Goal: Task Accomplishment & Management: Manage account settings

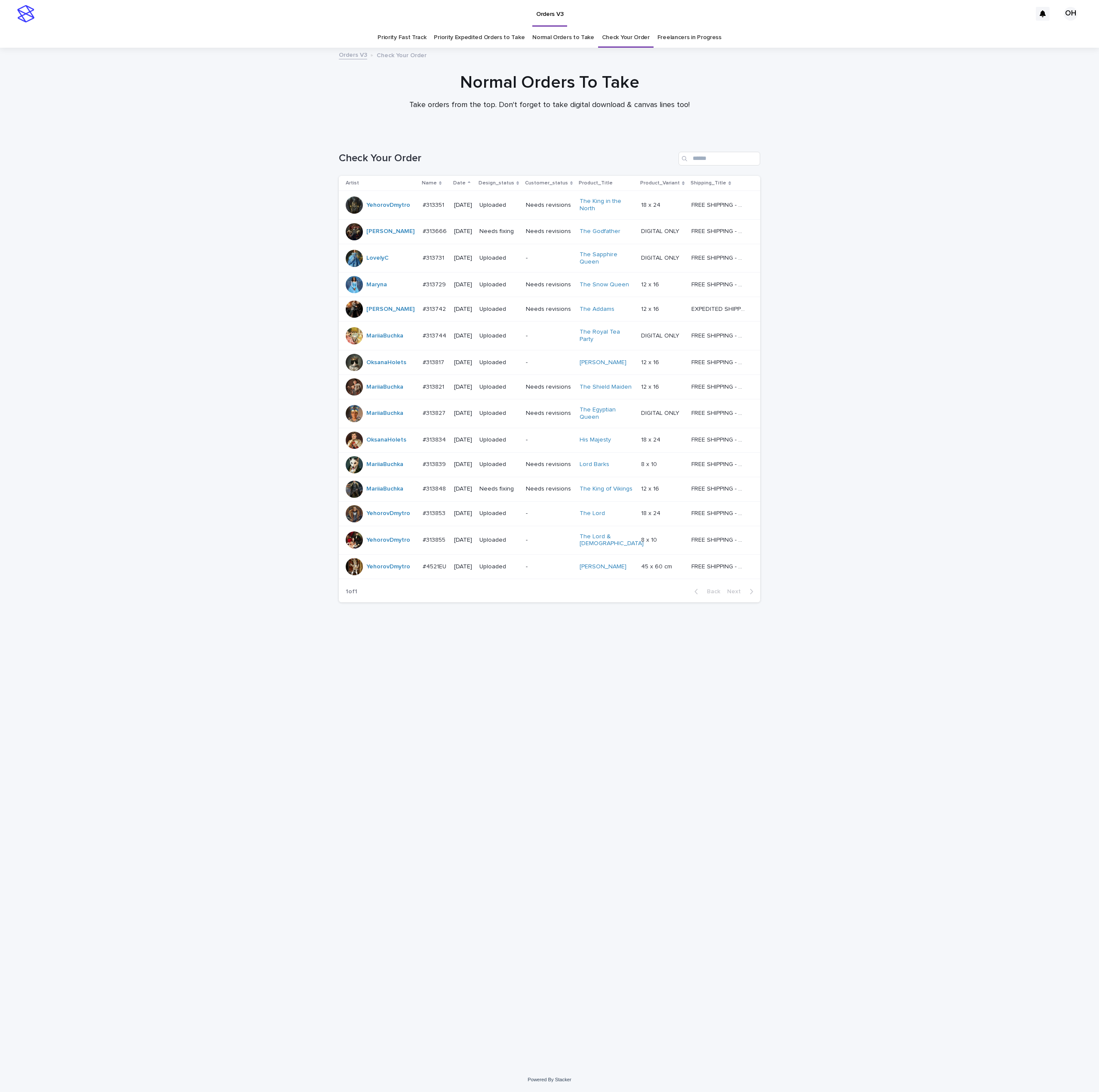
click at [423, 561] on p "#4521EU" at bounding box center [436, 566] width 26 height 9
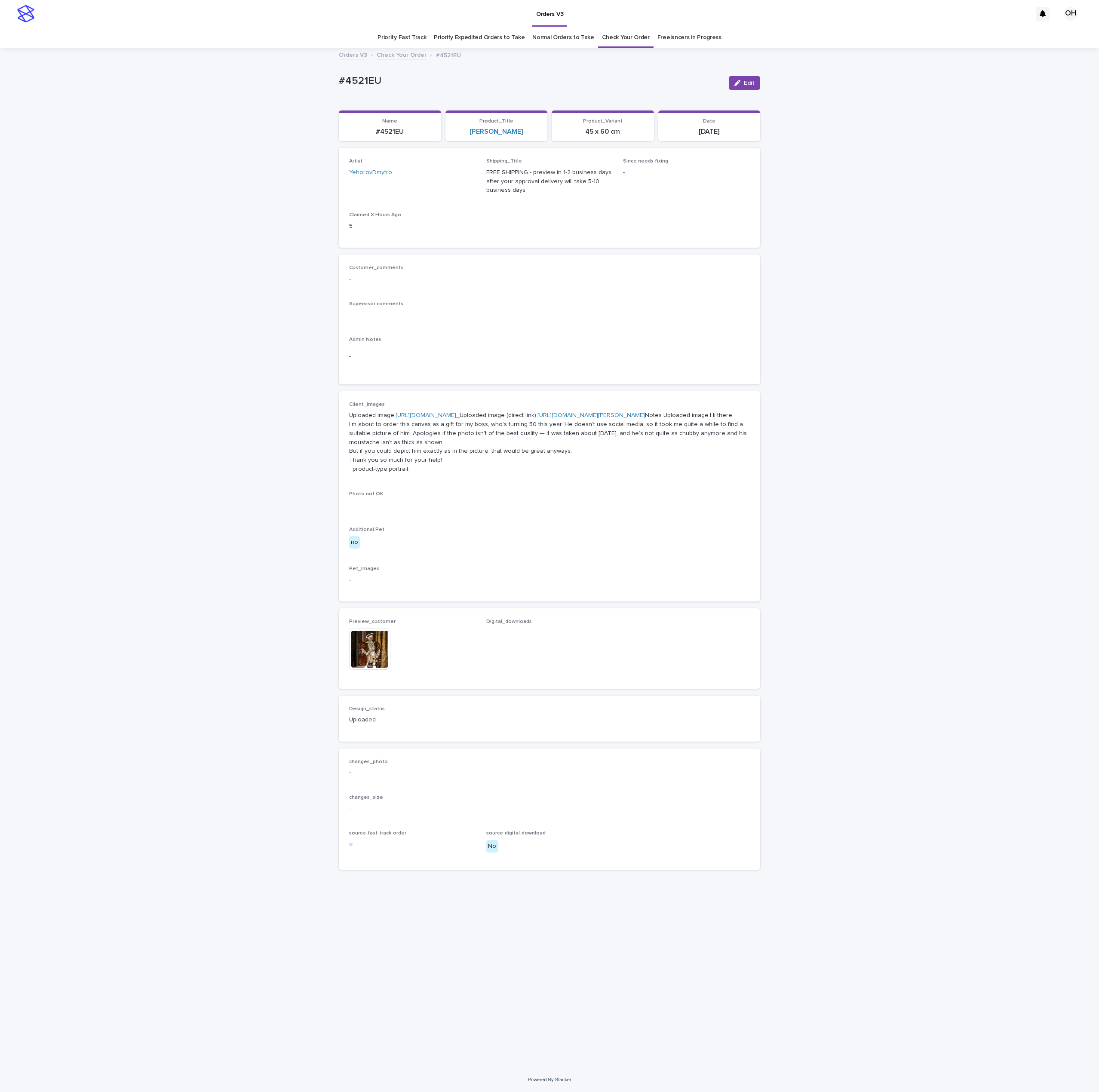
click at [379, 670] on img at bounding box center [370, 649] width 41 height 41
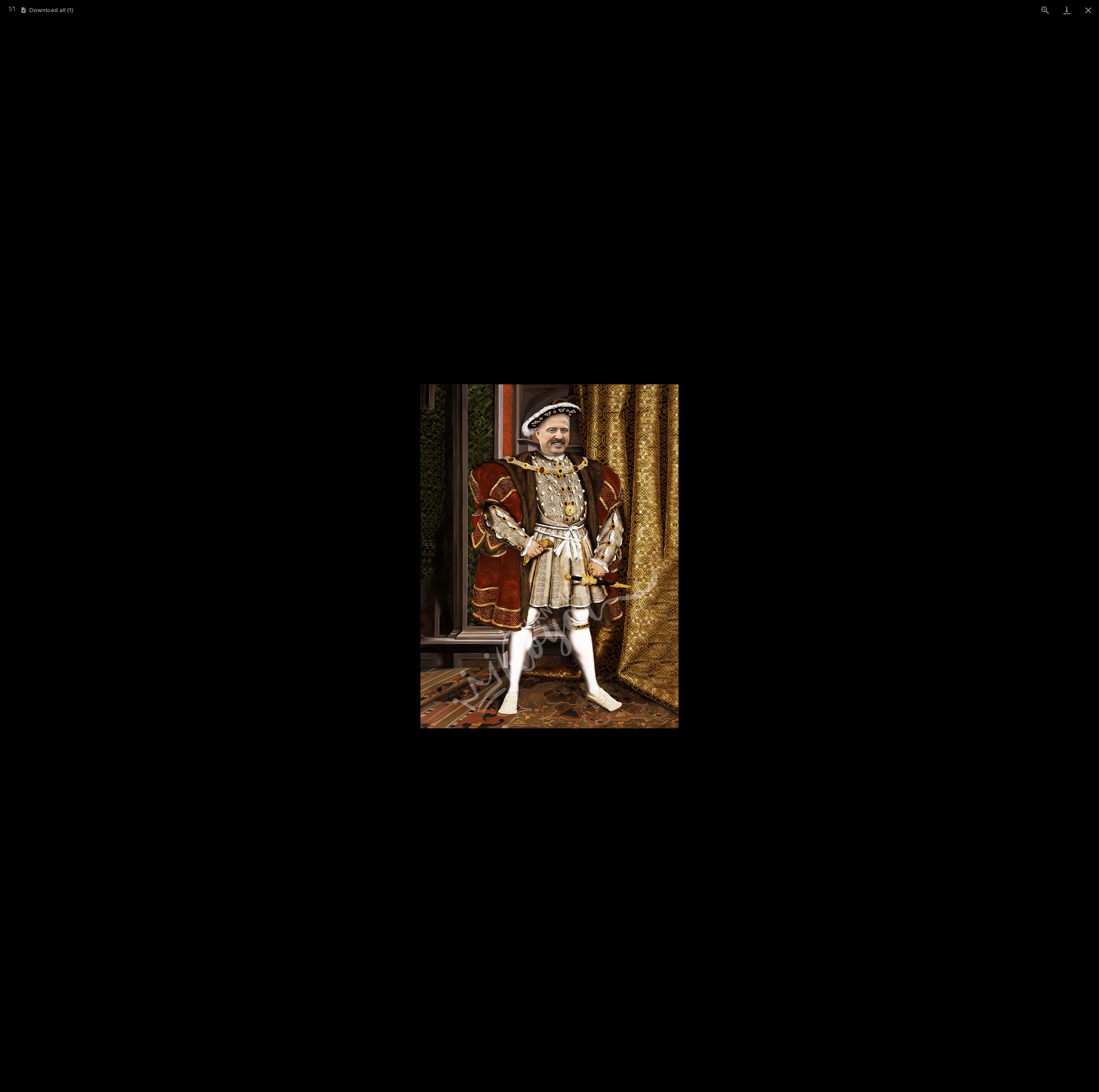
click at [840, 394] on picture at bounding box center [550, 556] width 1099 height 1071
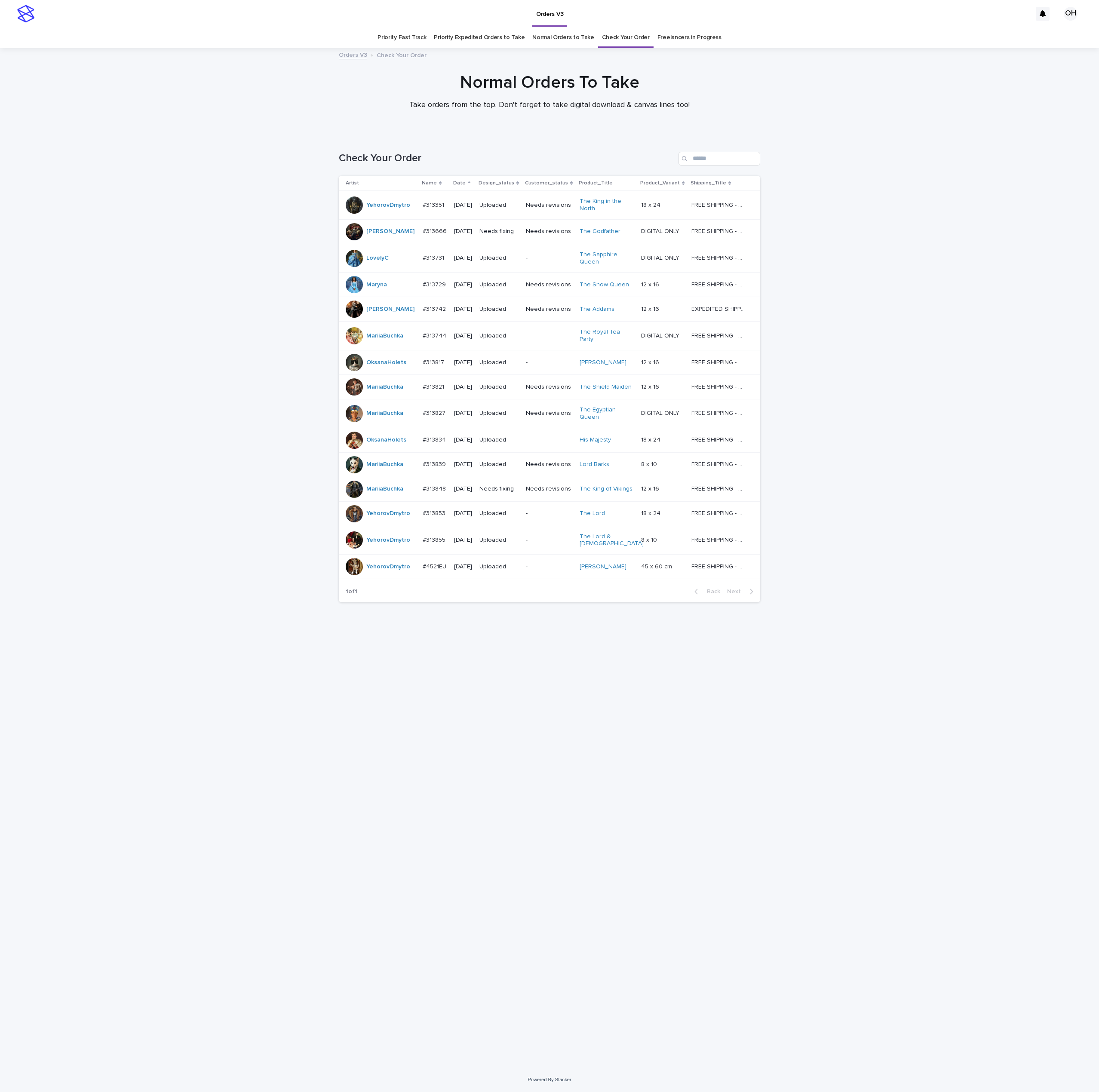
click at [423, 567] on div "#4521EU #4521EU" at bounding box center [435, 567] width 25 height 15
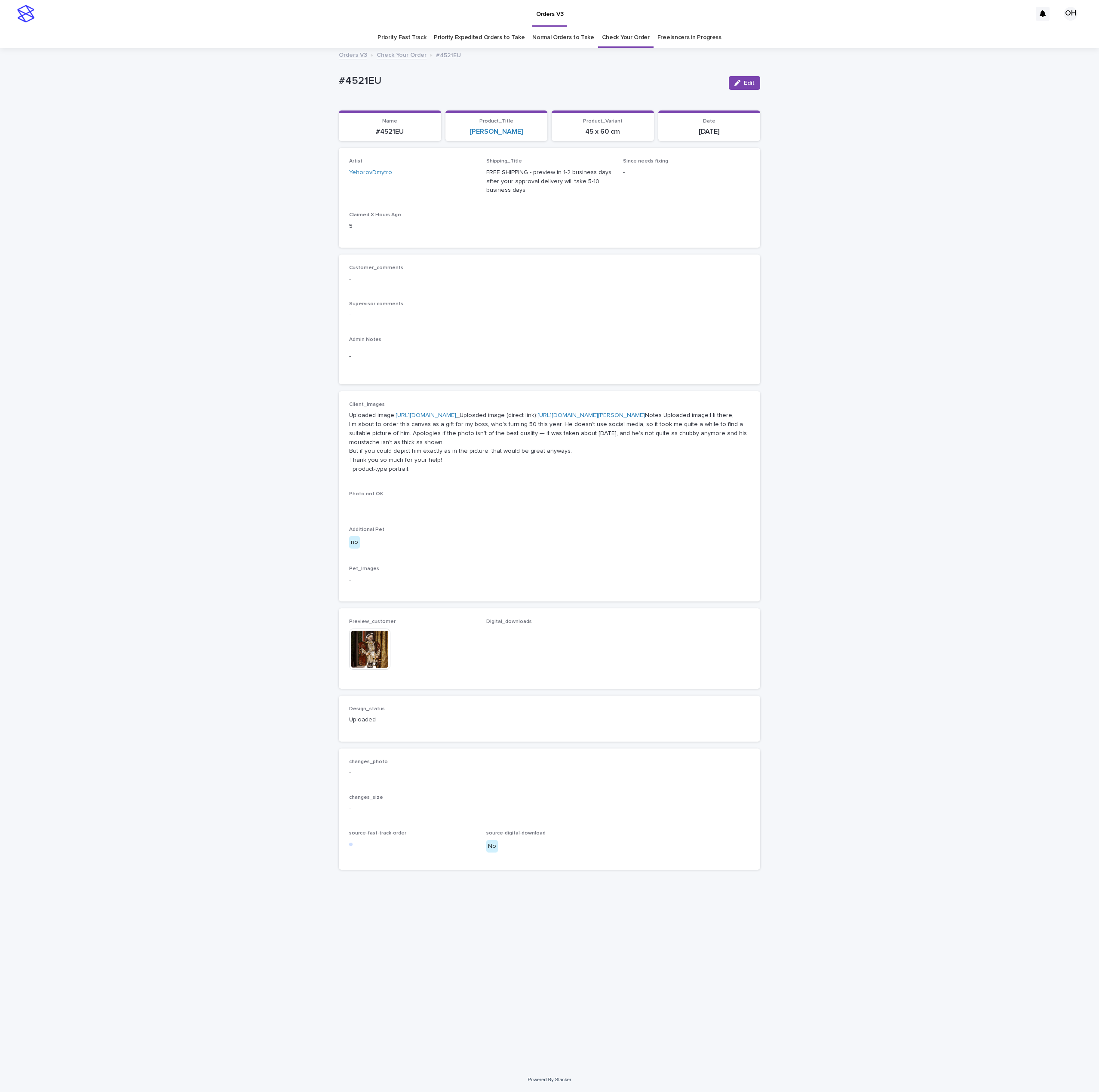
click at [370, 670] on img at bounding box center [370, 649] width 41 height 41
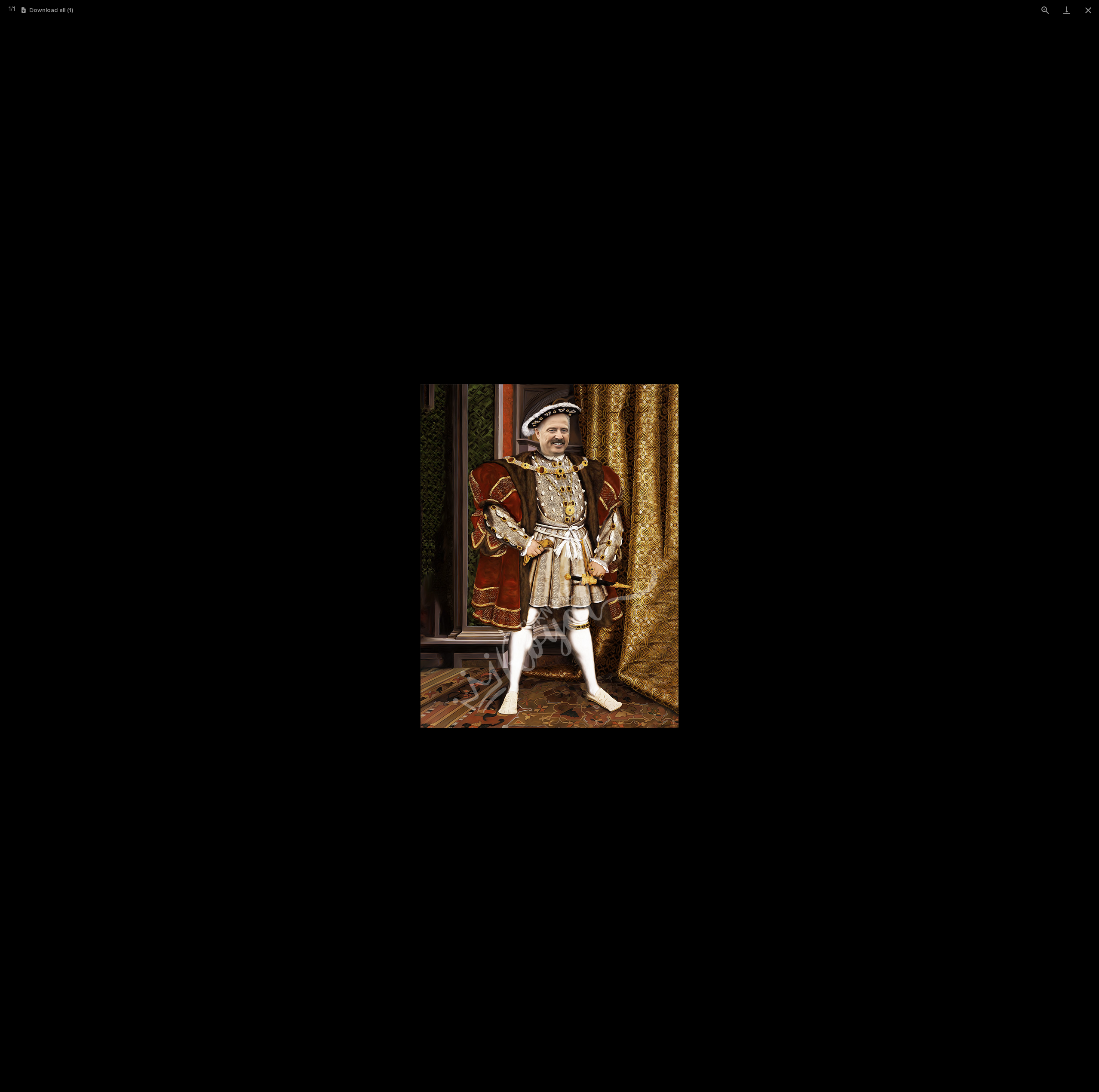
click at [1096, 426] on picture at bounding box center [550, 556] width 1099 height 1071
drag, startPoint x: 1087, startPoint y: 272, endPoint x: 1084, endPoint y: 332, distance: 60.1
click at [1085, 271] on div at bounding box center [550, 556] width 1099 height 1071
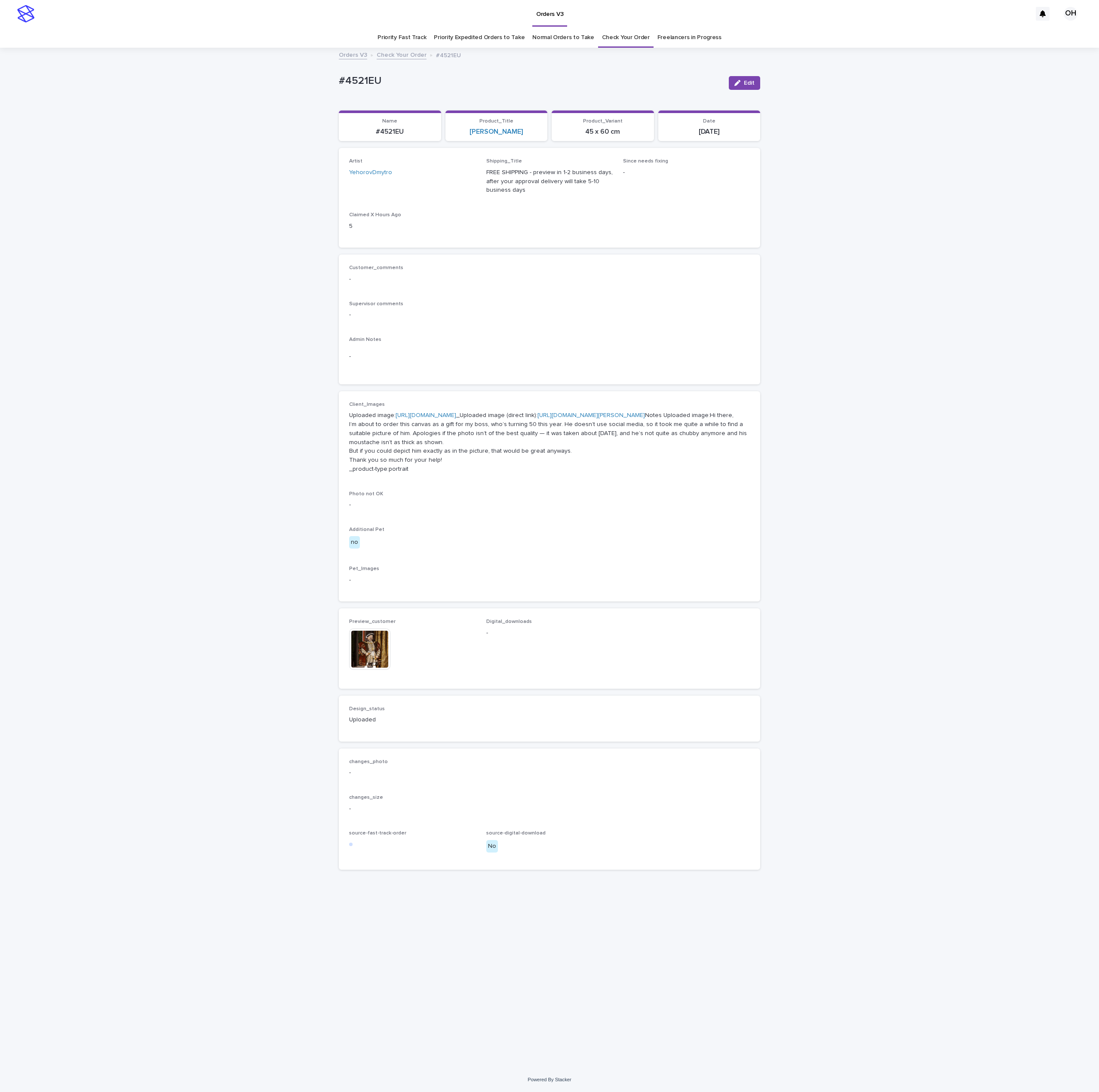
click at [625, 34] on link "Check Your Order" at bounding box center [626, 38] width 48 height 21
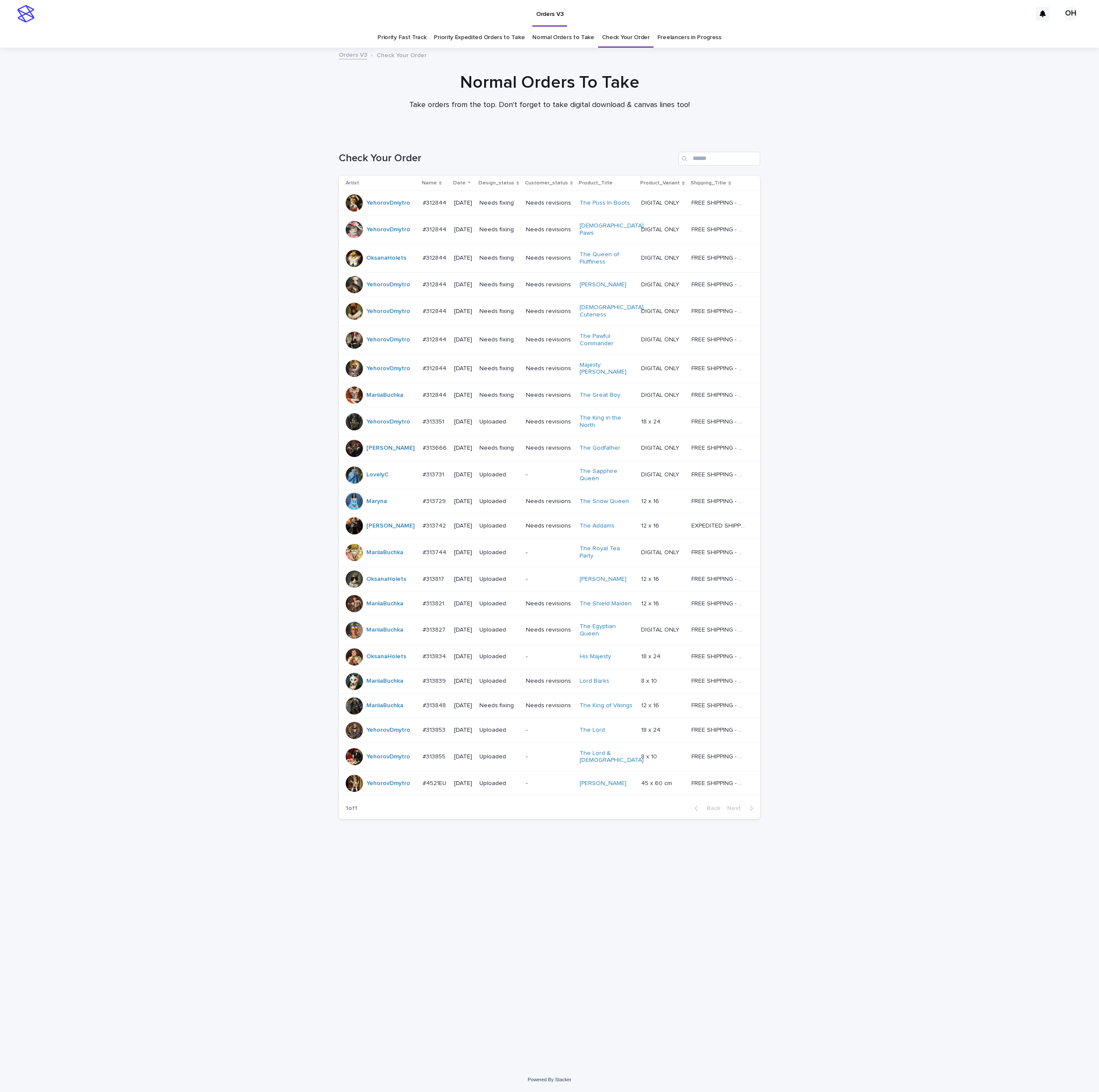
click at [346, 201] on div at bounding box center [355, 203] width 17 height 17
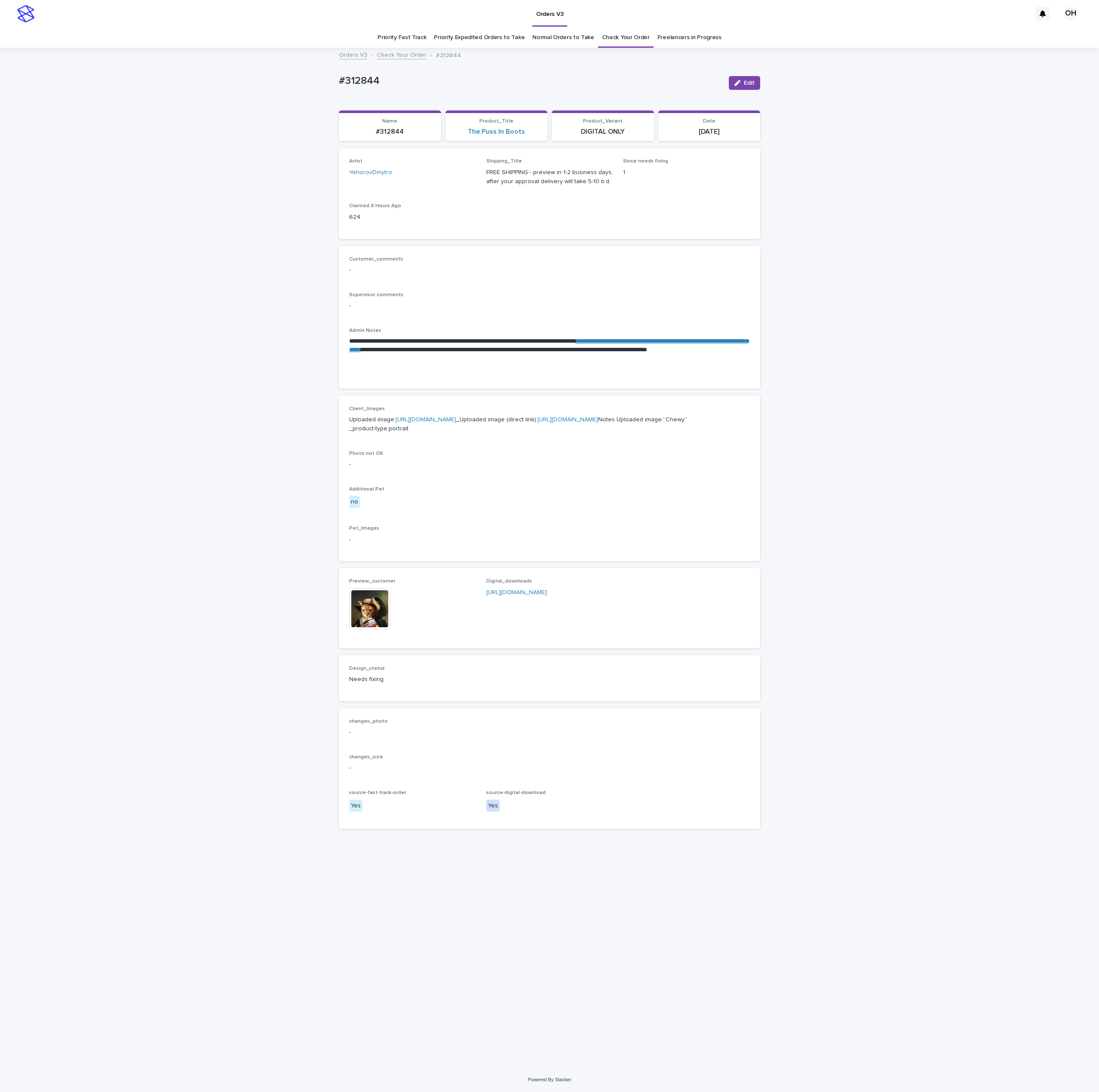
click at [377, 630] on img at bounding box center [370, 608] width 41 height 41
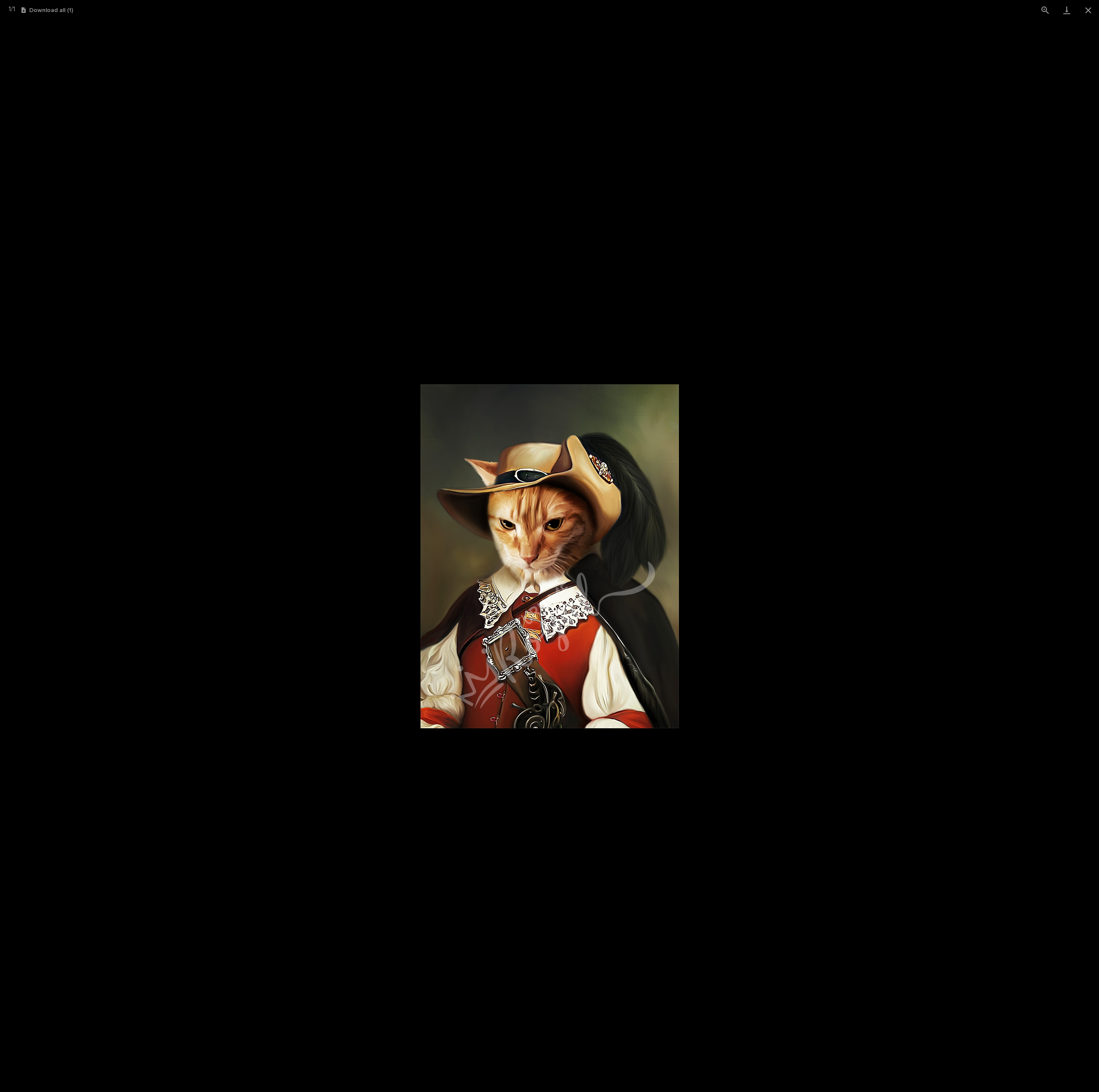
click at [967, 547] on picture at bounding box center [550, 556] width 1099 height 1071
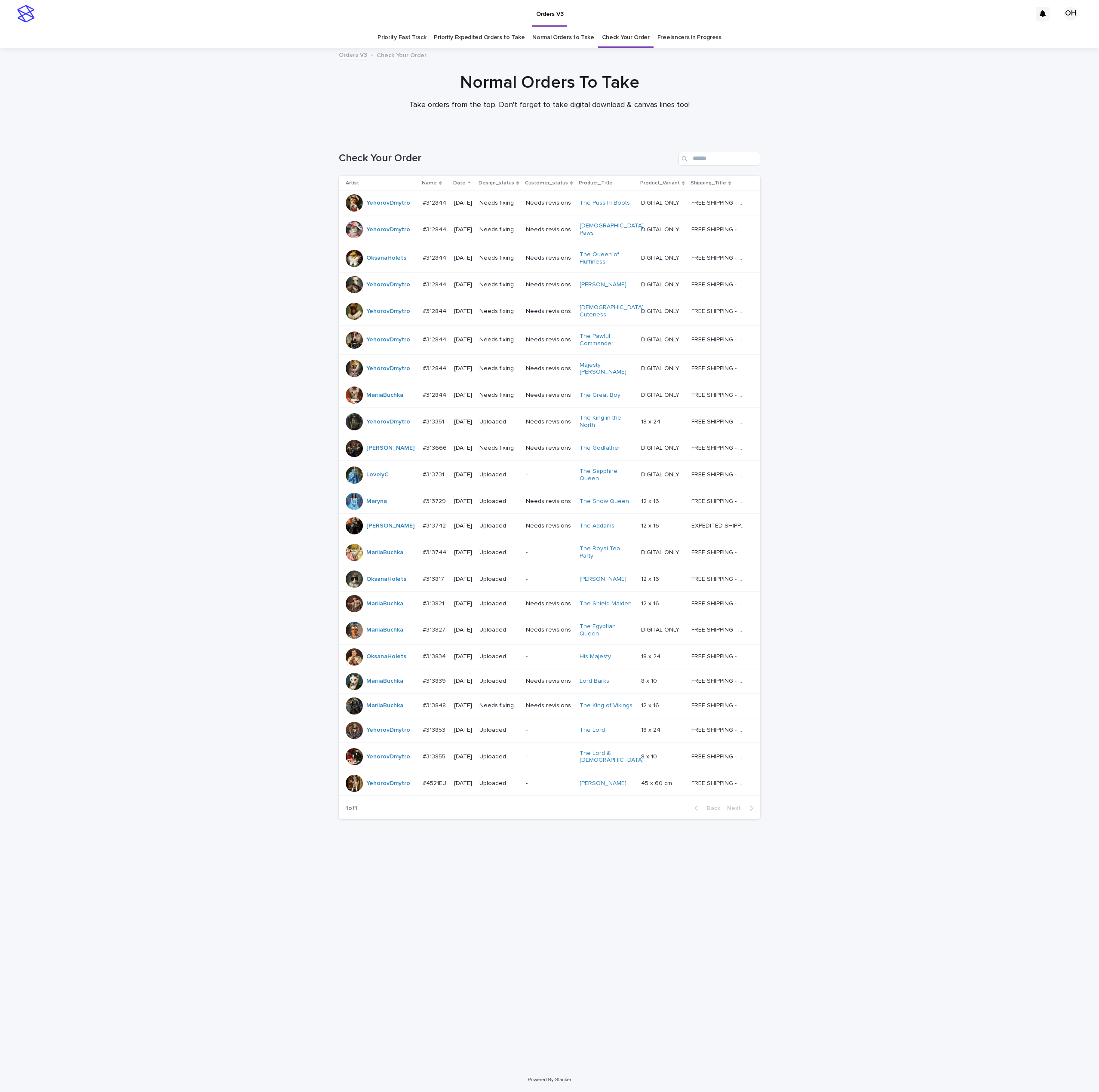
click at [434, 253] on p "#312844" at bounding box center [436, 257] width 26 height 9
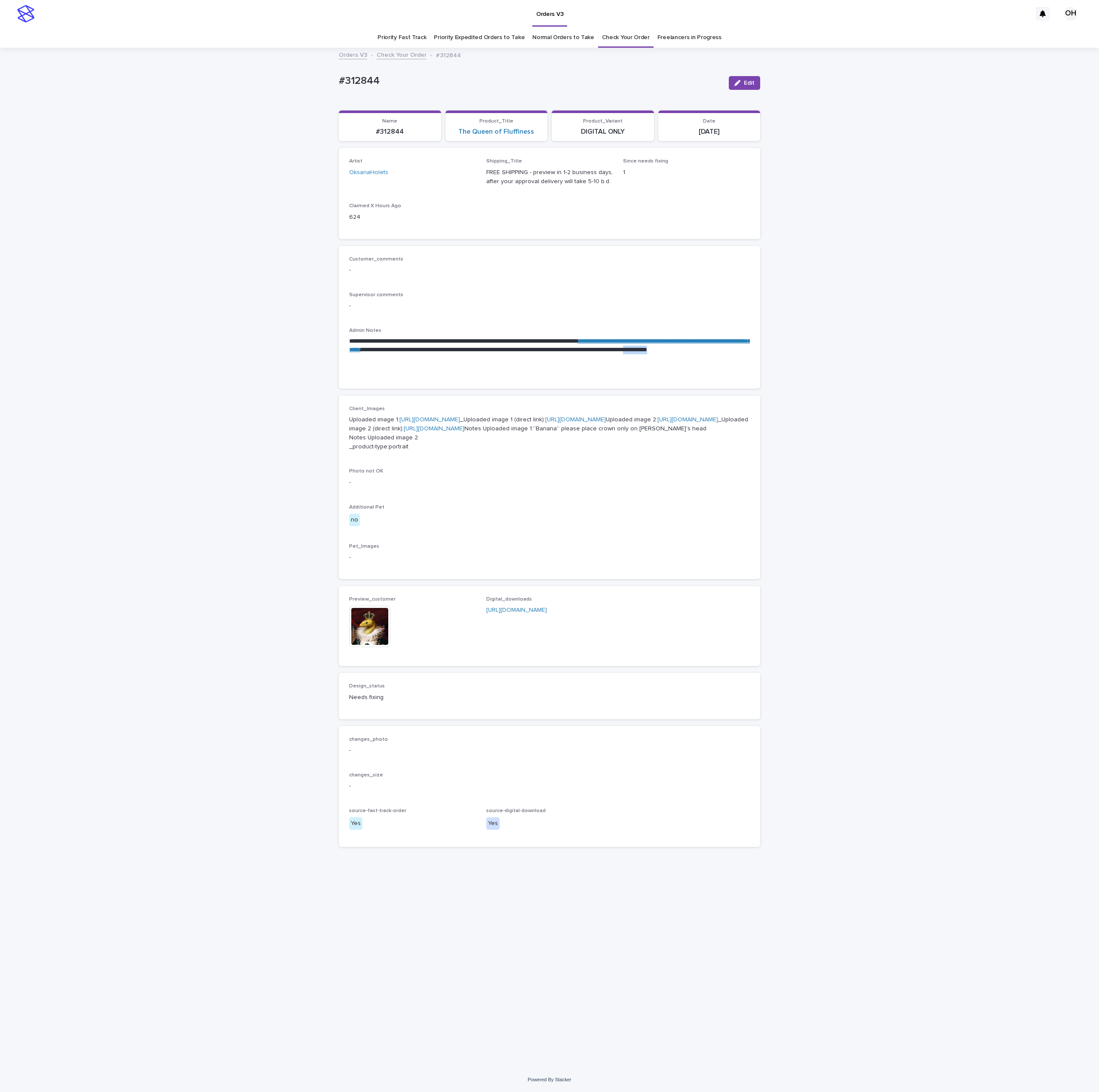
drag, startPoint x: 446, startPoint y: 357, endPoint x: 409, endPoint y: 362, distance: 37.3
click at [409, 362] on p "**********" at bounding box center [550, 349] width 401 height 26
click at [434, 362] on p "**********" at bounding box center [550, 349] width 401 height 26
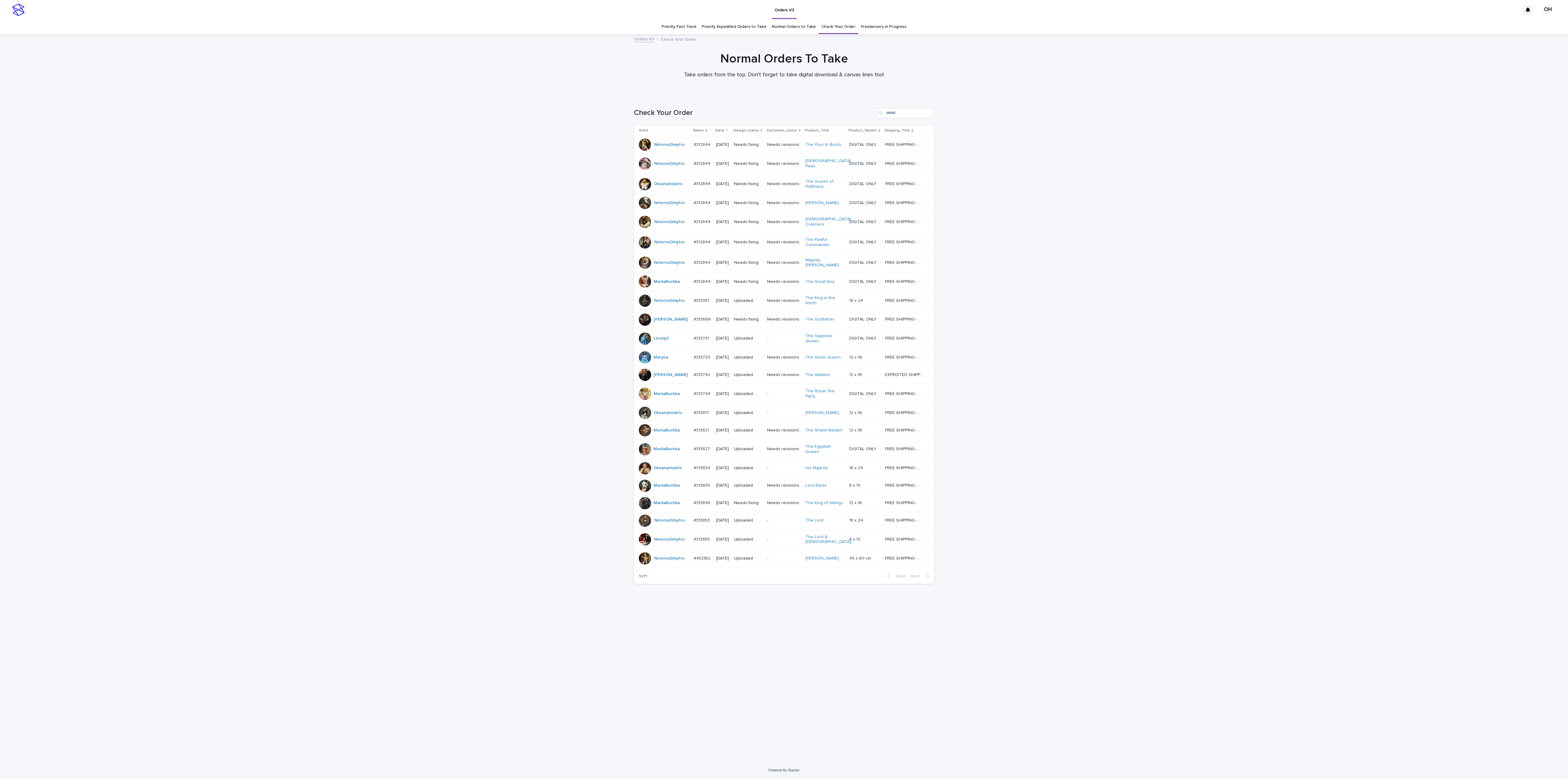
click at [645, 275] on div at bounding box center [645, 281] width 12 height 12
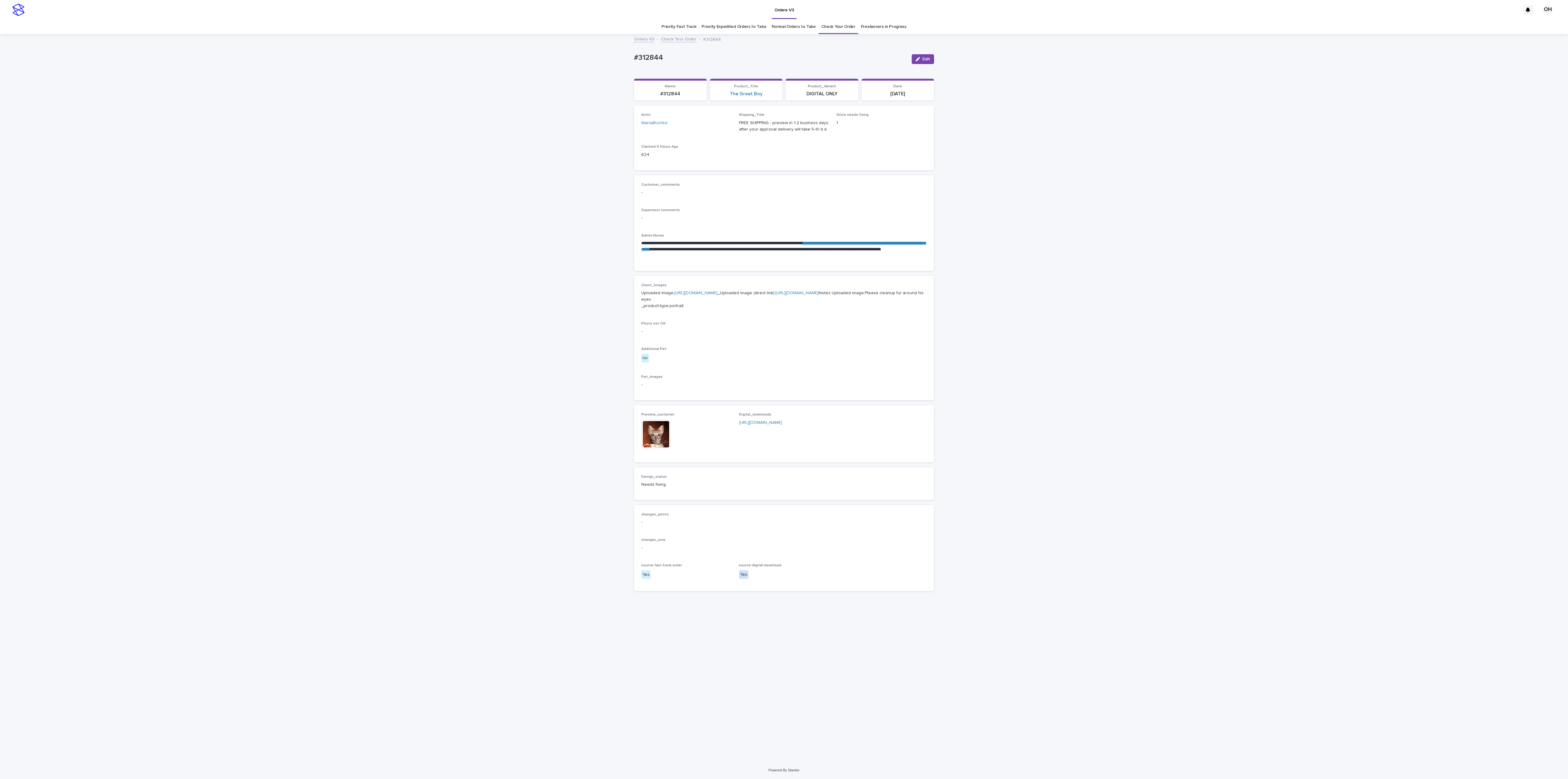
click at [649, 449] on img at bounding box center [656, 434] width 29 height 29
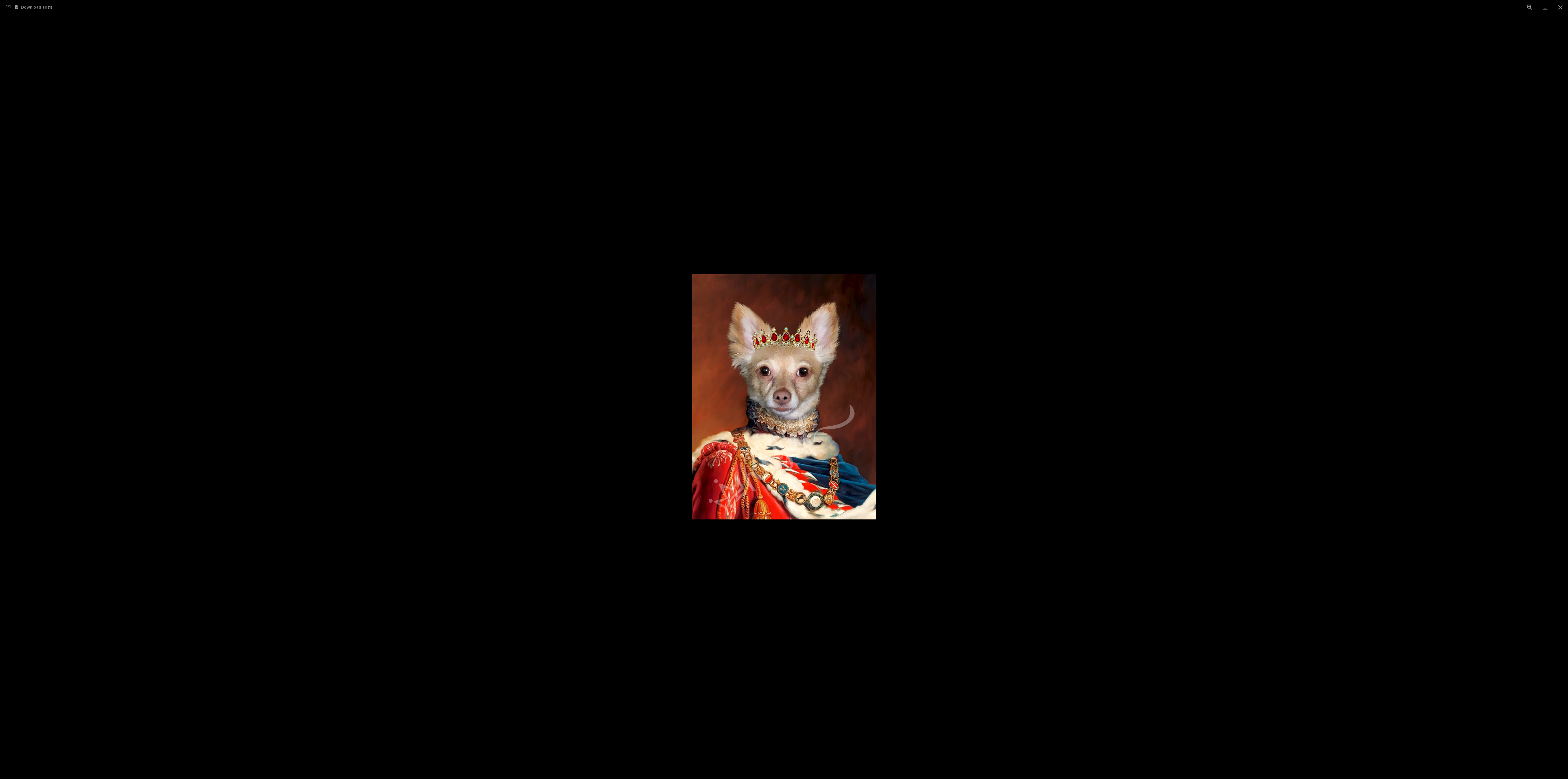
click at [782, 340] on picture at bounding box center [784, 397] width 1568 height 764
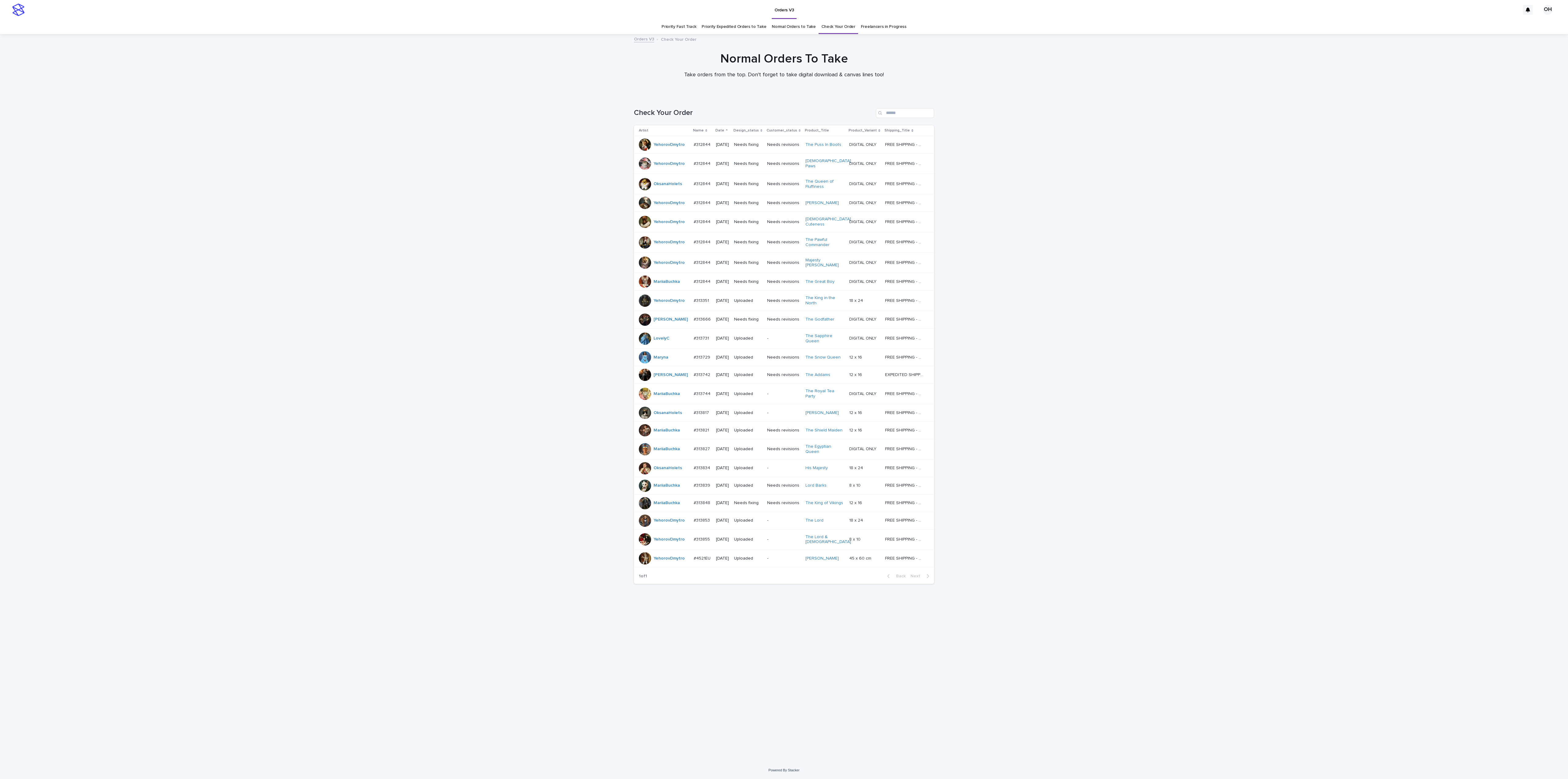
click at [699, 180] on p "#312844" at bounding box center [703, 183] width 18 height 7
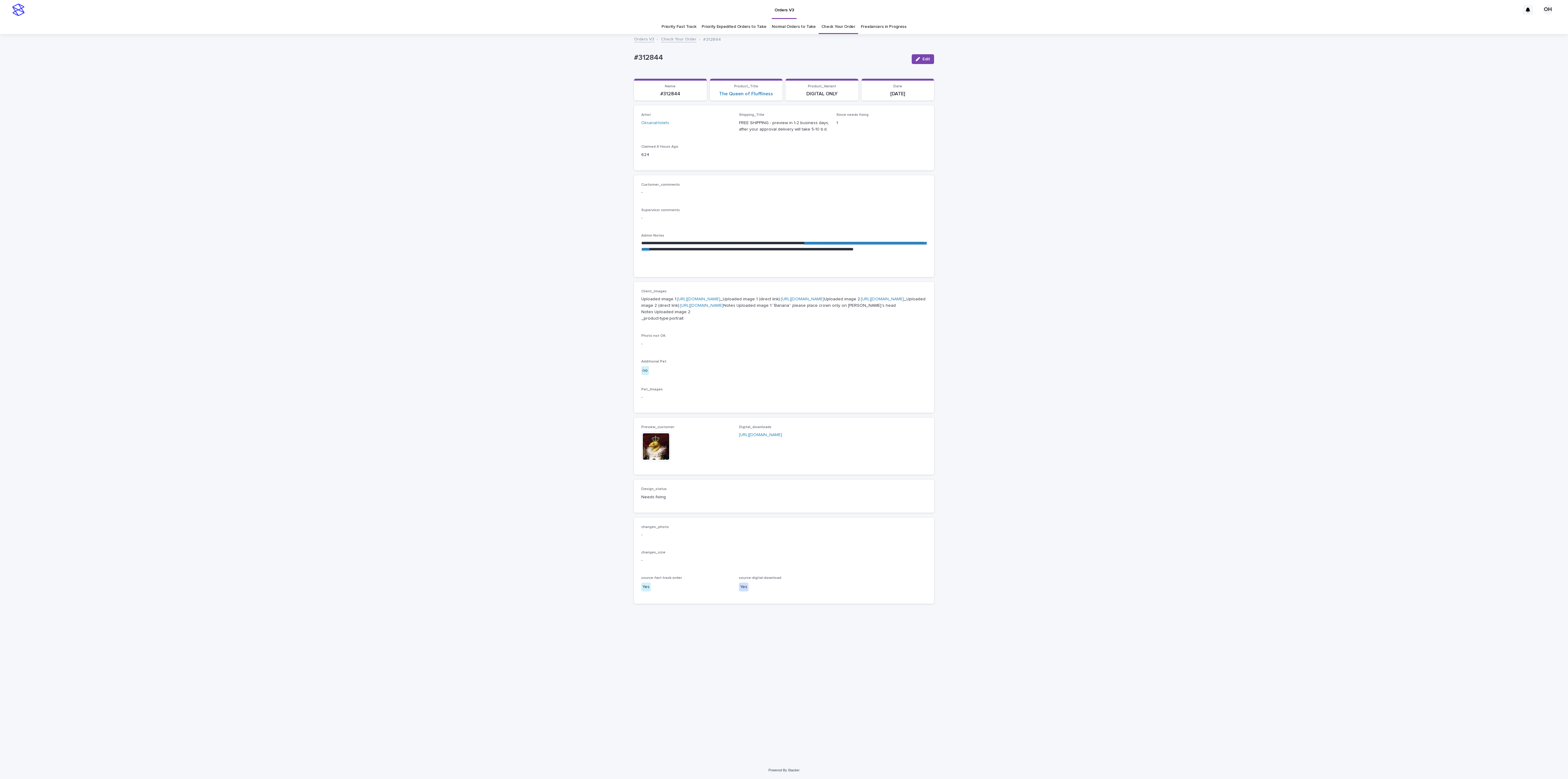
click at [730, 249] on link "**********" at bounding box center [784, 245] width 285 height 10
drag, startPoint x: 670, startPoint y: 55, endPoint x: 600, endPoint y: 57, distance: 70.0
click at [600, 57] on div "**********" at bounding box center [784, 398] width 1568 height 727
drag, startPoint x: 636, startPoint y: 51, endPoint x: 654, endPoint y: 56, distance: 18.7
copy p "#312844"
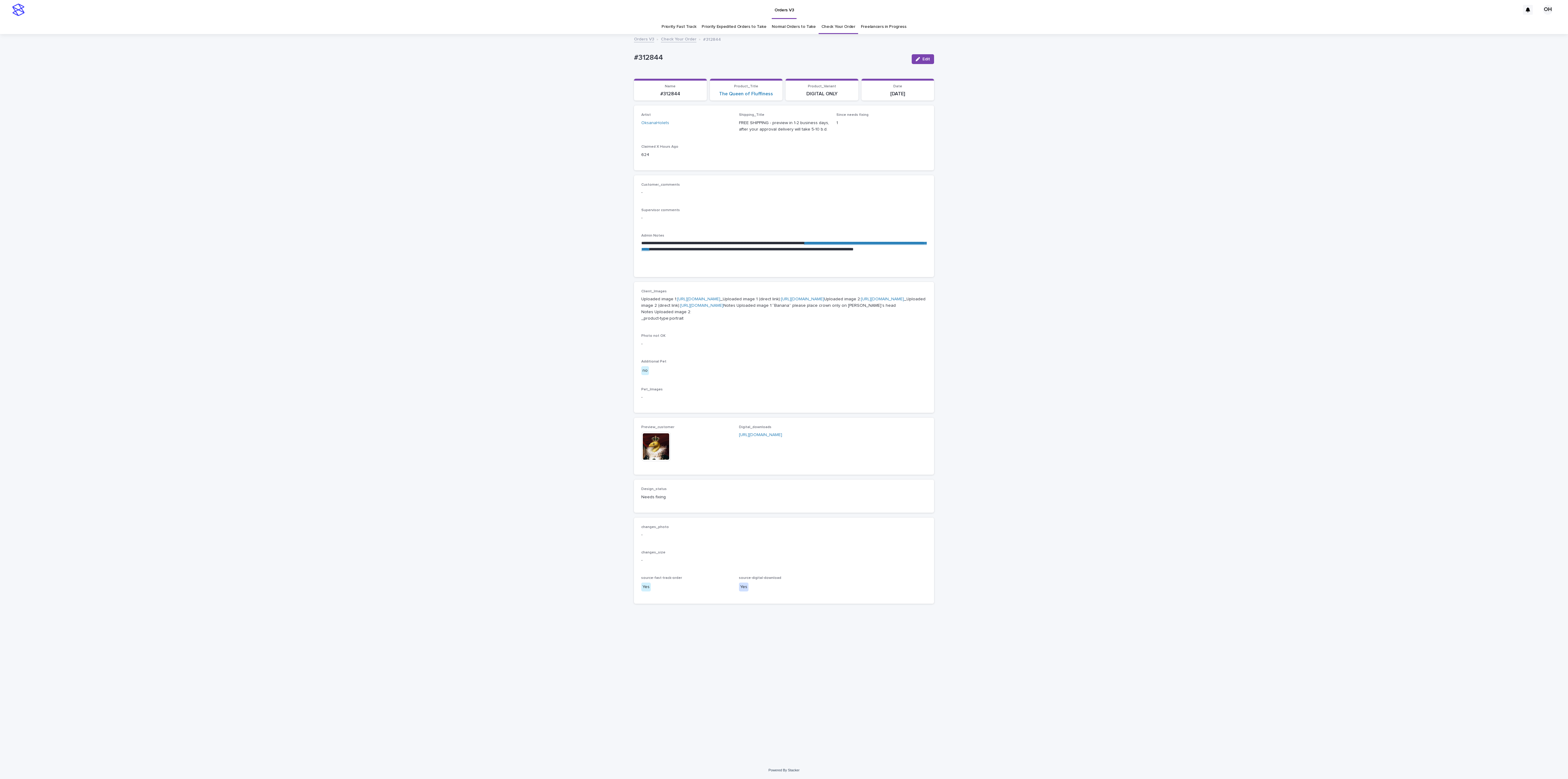
click at [782, 265] on div "**********" at bounding box center [784, 398] width 1568 height 727
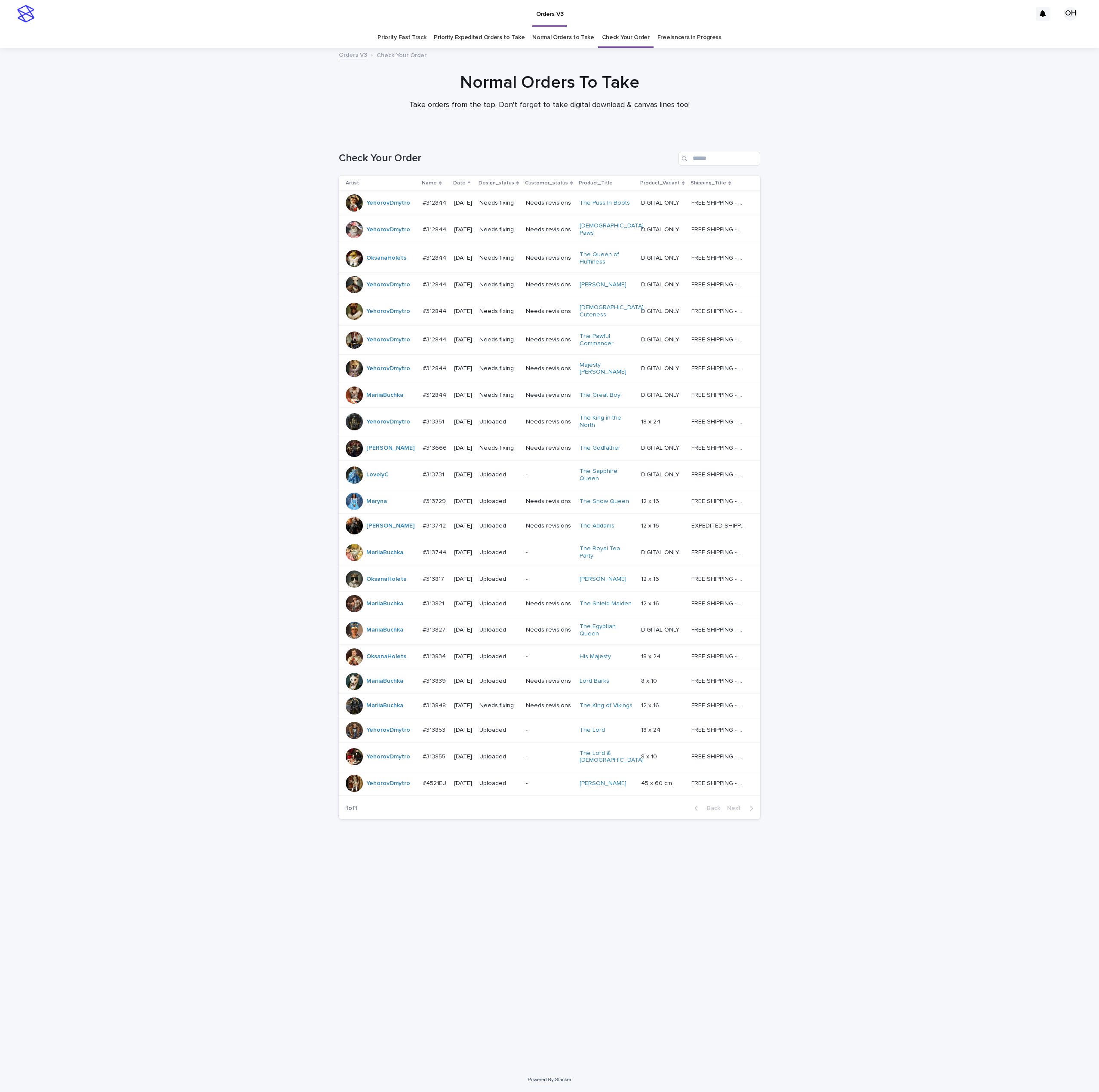
click at [426, 261] on div "#312844 #312844" at bounding box center [435, 258] width 25 height 15
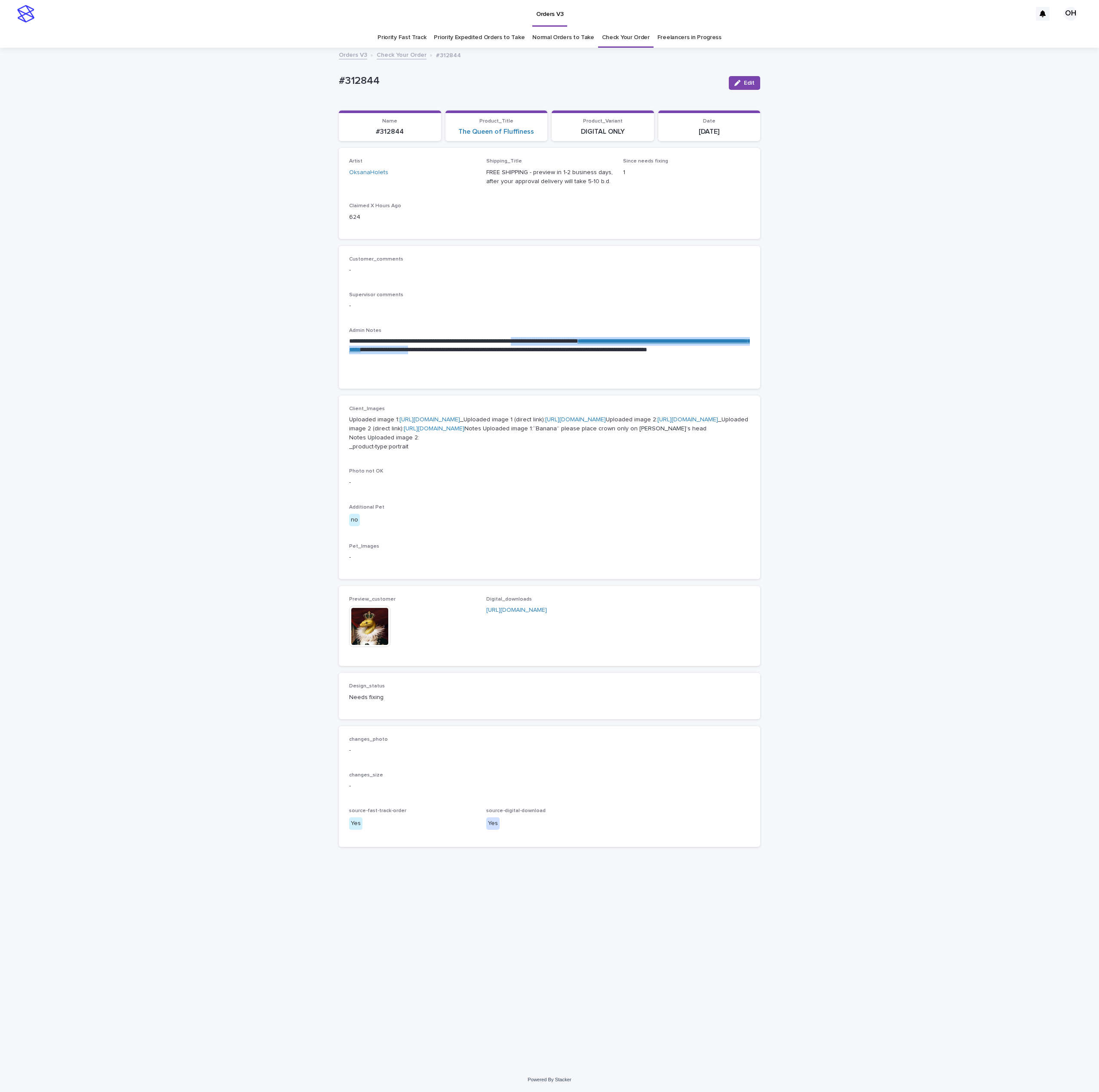
drag, startPoint x: 553, startPoint y: 345, endPoint x: 547, endPoint y: 348, distance: 6.7
click at [547, 348] on p "**********" at bounding box center [550, 349] width 401 height 26
click at [563, 355] on p "**********" at bounding box center [550, 349] width 401 height 26
drag, startPoint x: 553, startPoint y: 353, endPoint x: 533, endPoint y: 354, distance: 20.0
click at [533, 354] on p "**********" at bounding box center [550, 349] width 401 height 26
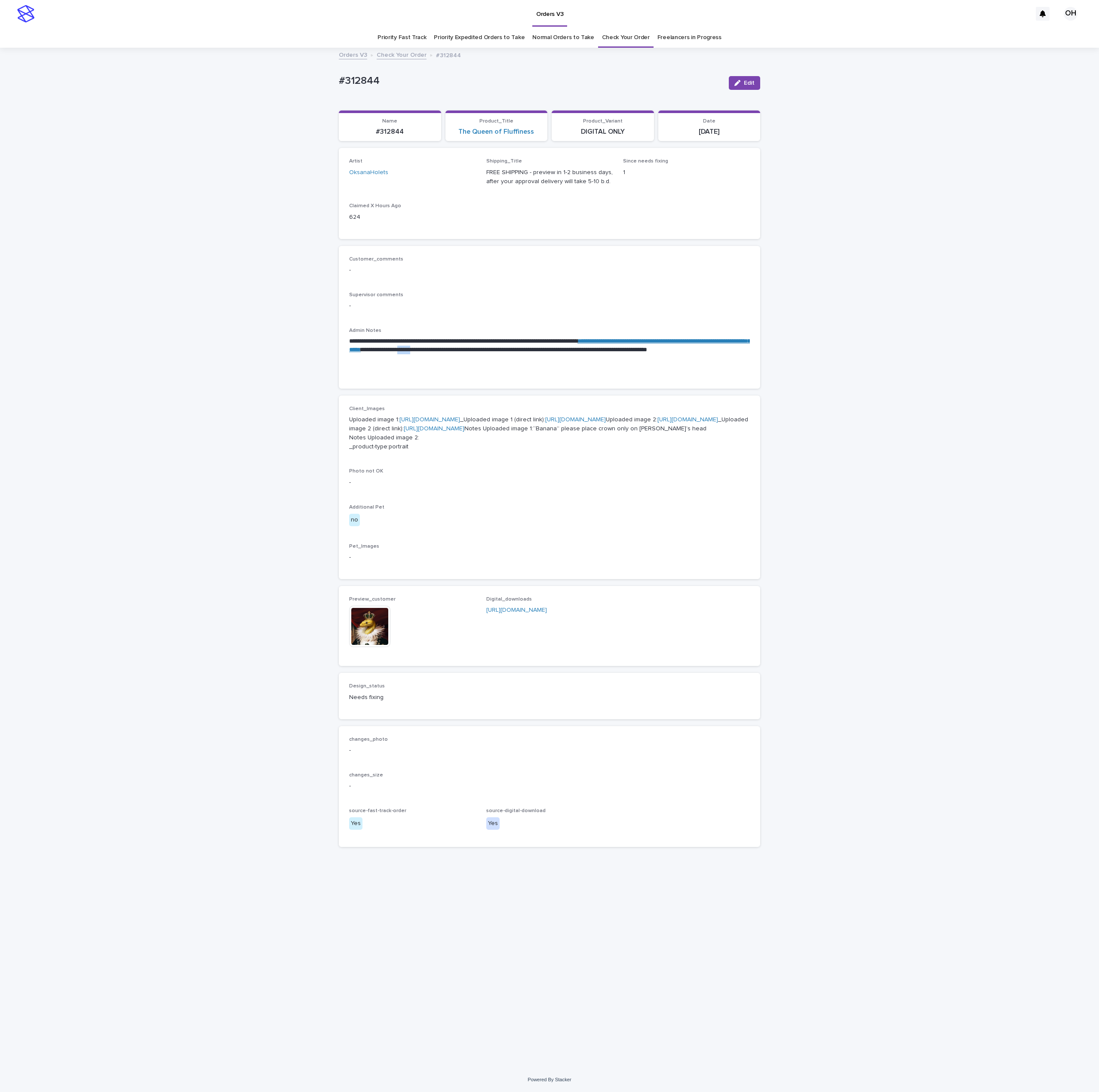
copy p "******"
click at [1088, 236] on div "**********" at bounding box center [550, 558] width 1099 height 1019
drag, startPoint x: 392, startPoint y: 79, endPoint x: 335, endPoint y: 82, distance: 57.1
click at [326, 82] on div "**********" at bounding box center [550, 558] width 1099 height 1019
copy p "#312844"
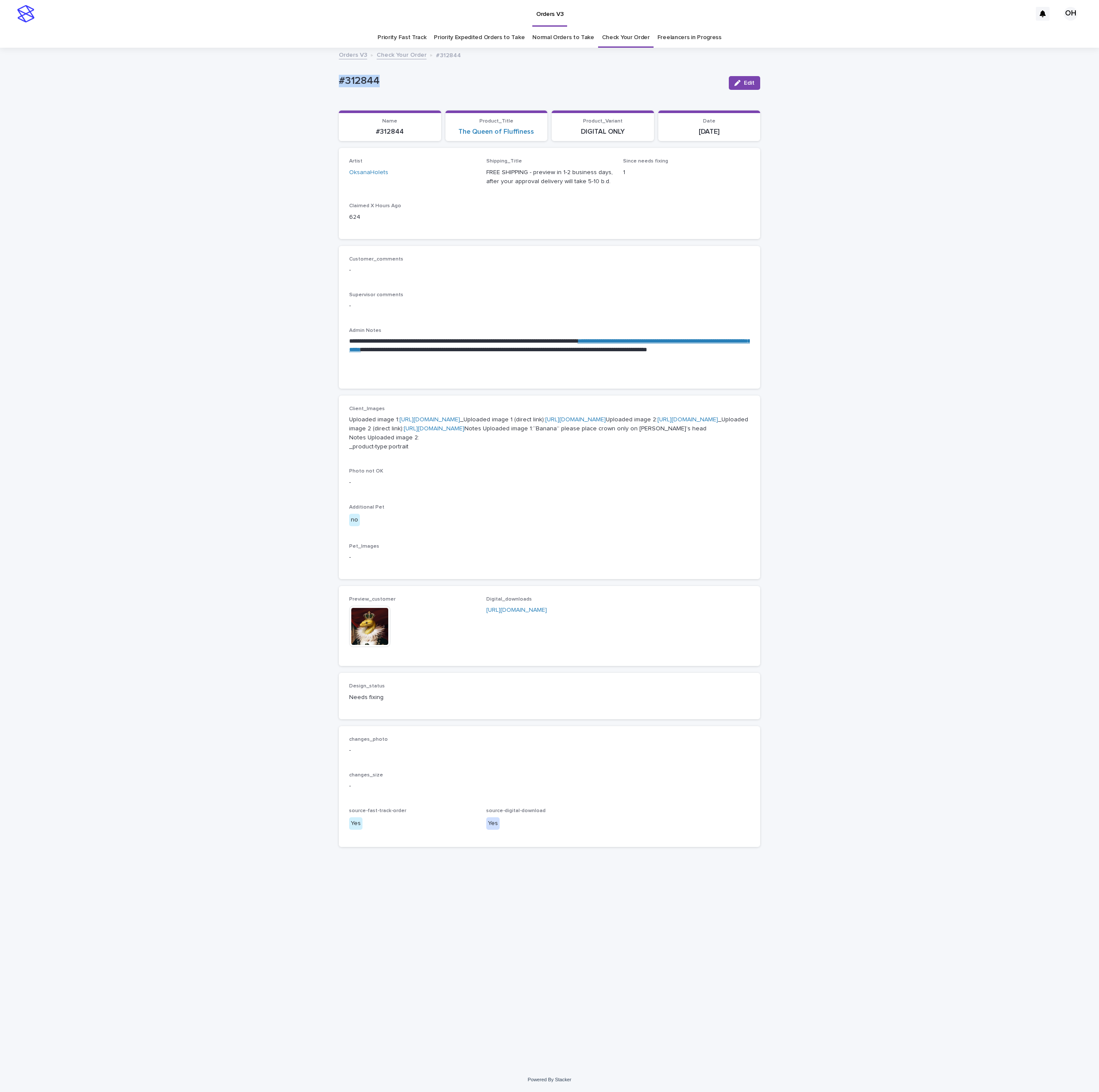
click at [621, 34] on link "Check Your Order" at bounding box center [626, 38] width 48 height 21
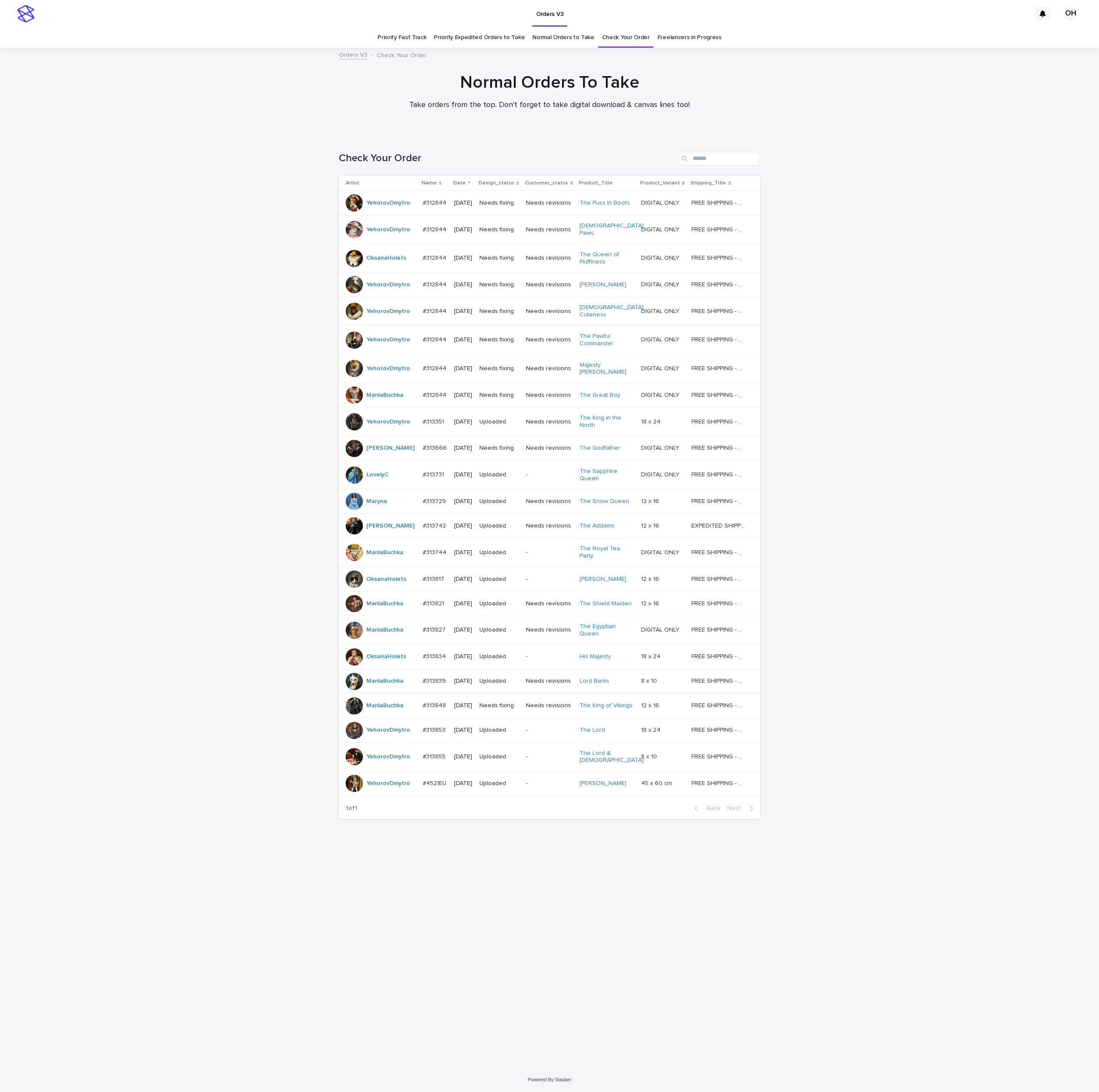
click at [426, 279] on p "#312844" at bounding box center [436, 284] width 26 height 9
click at [431, 255] on p "#312844" at bounding box center [436, 257] width 26 height 9
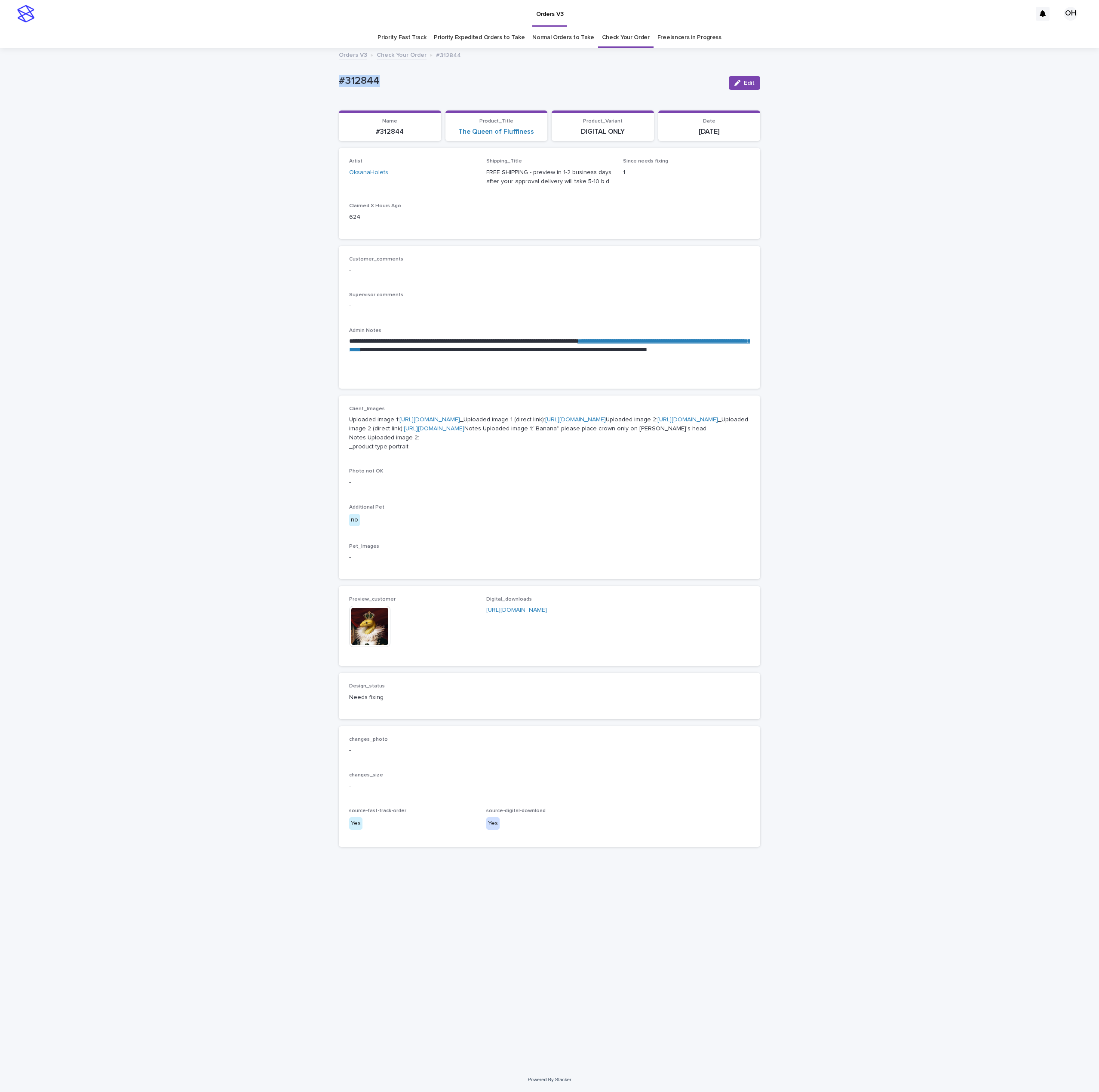
drag, startPoint x: 399, startPoint y: 87, endPoint x: 376, endPoint y: 58, distance: 37.0
click at [331, 67] on div "**********" at bounding box center [550, 558] width 1099 height 1019
copy p "#312844"
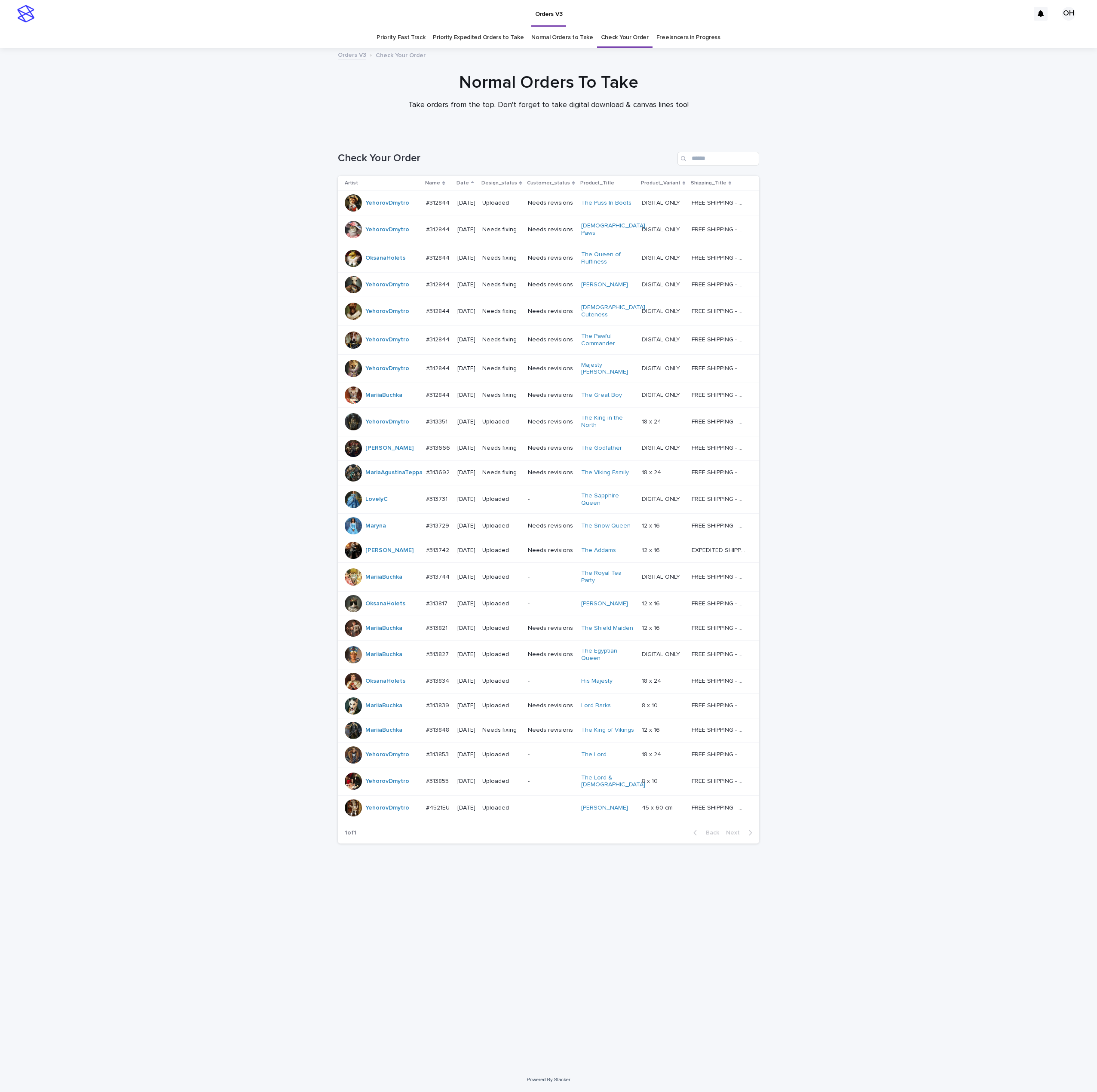
drag, startPoint x: 906, startPoint y: 422, endPoint x: 896, endPoint y: 423, distance: 10.0
click at [906, 422] on div "Loading... Saving… Loading... Saving… Check Your Order Artist Name Date Design_…" at bounding box center [548, 601] width 1097 height 933
click at [431, 261] on p "#312844" at bounding box center [439, 257] width 26 height 9
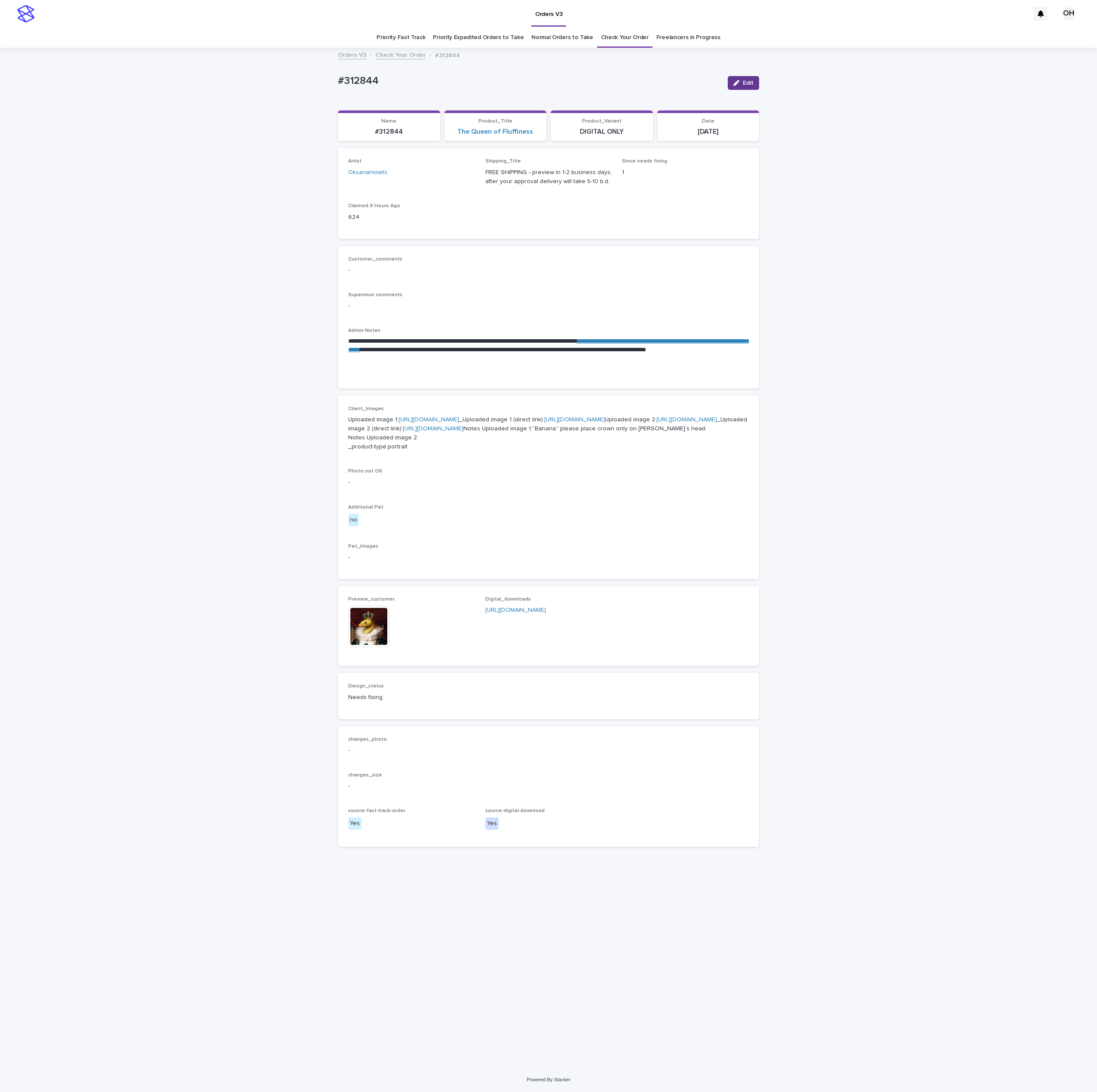
click at [748, 86] on button "Edit" at bounding box center [743, 83] width 32 height 14
click at [390, 616] on icon at bounding box center [389, 614] width 4 height 4
click at [382, 628] on button "Add" at bounding box center [369, 621] width 41 height 14
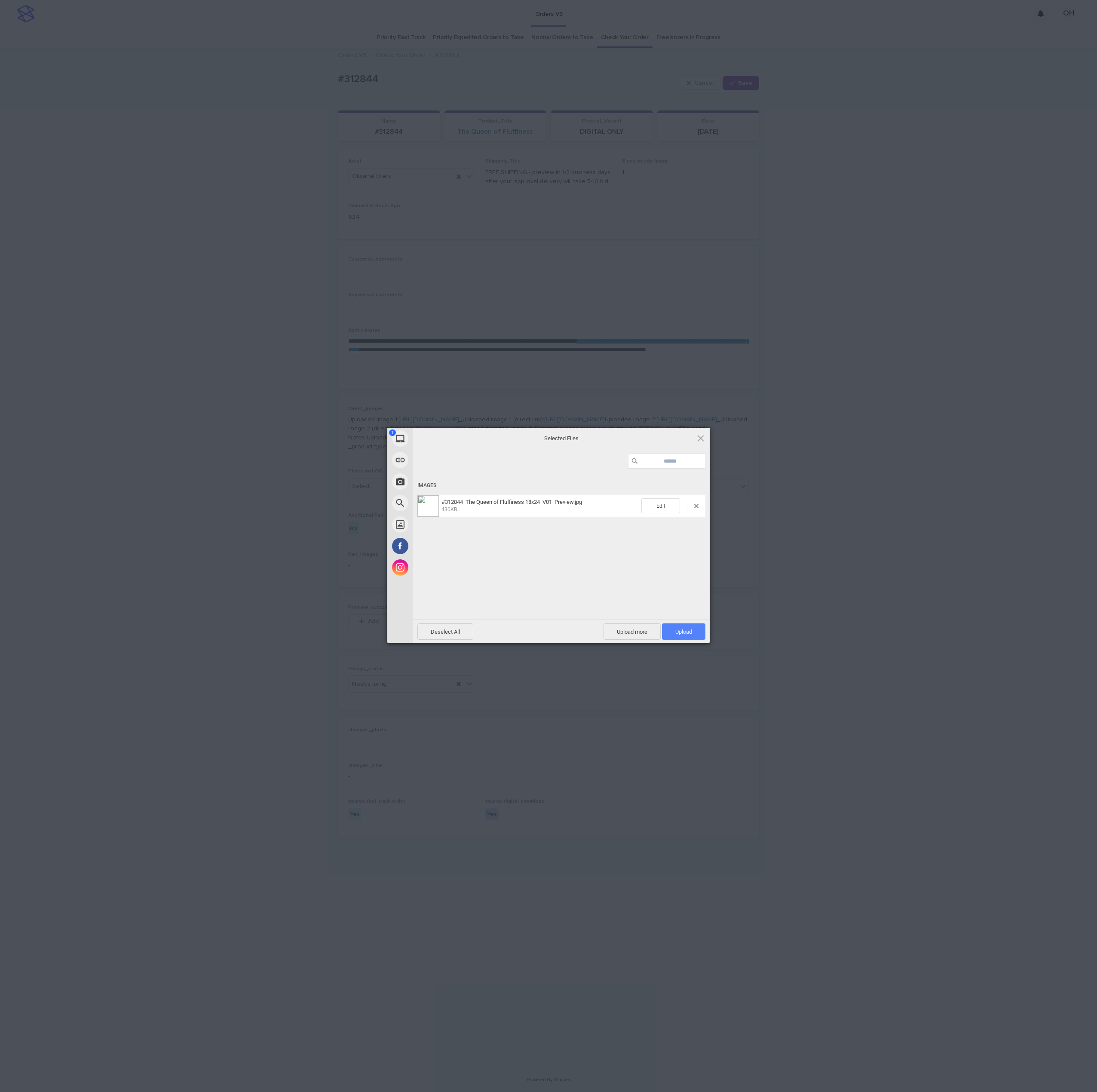
click at [691, 629] on span "Upload 1" at bounding box center [683, 632] width 17 height 7
click at [849, 488] on div "My Device Link (URL) Take Photo Web Search Unsplash Facebook Instagram Uploaded…" at bounding box center [548, 546] width 1097 height 1092
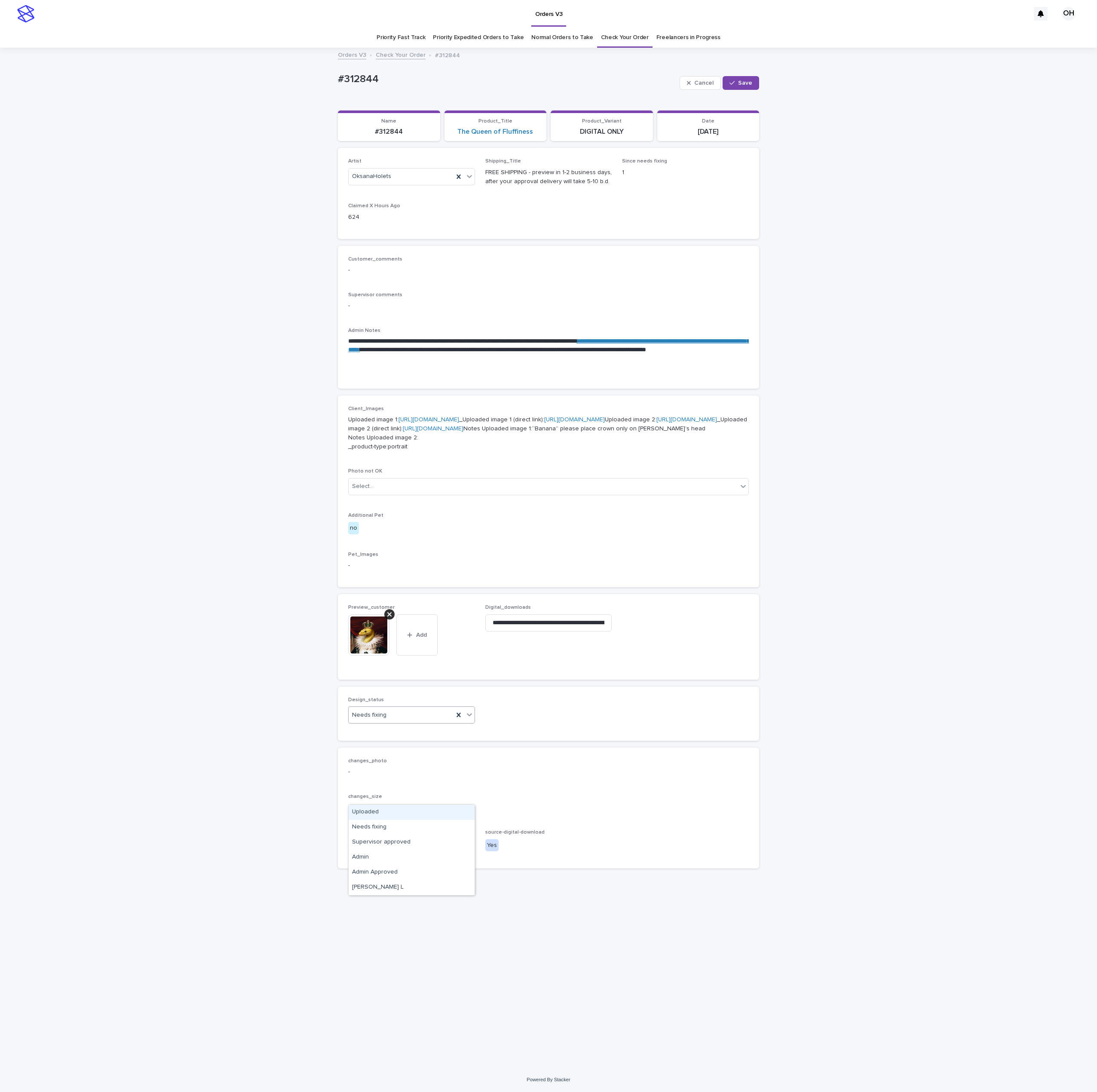
click at [411, 722] on div "Needs fixing" at bounding box center [401, 715] width 105 height 15
click at [395, 814] on div "Uploaded" at bounding box center [411, 813] width 126 height 15
click at [745, 82] on span "Save" at bounding box center [745, 83] width 15 height 6
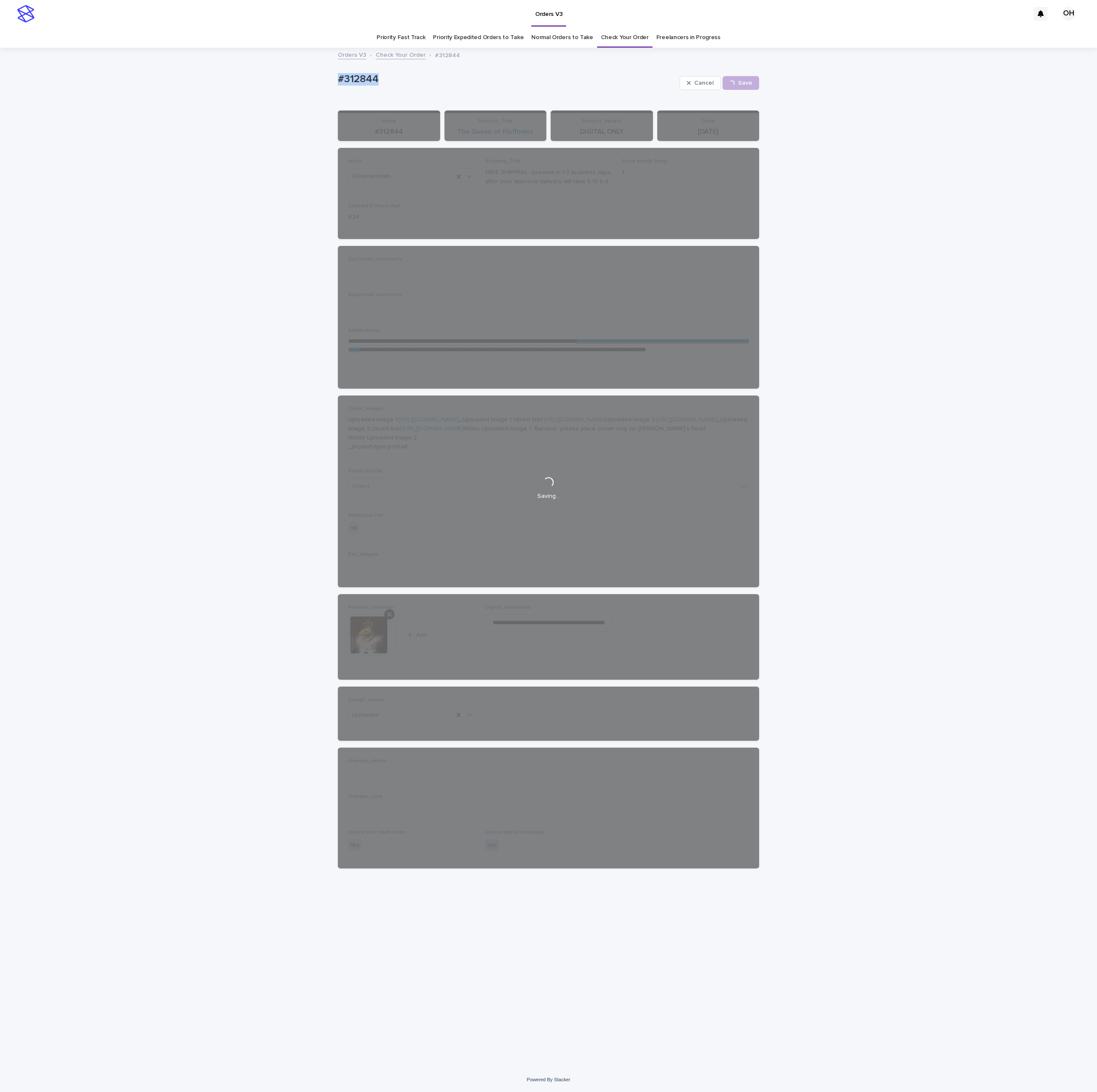
drag, startPoint x: 408, startPoint y: 73, endPoint x: 355, endPoint y: 90, distance: 55.7
click at [325, 80] on div "**********" at bounding box center [548, 558] width 1097 height 1019
drag, startPoint x: 355, startPoint y: 90, endPoint x: 349, endPoint y: 91, distance: 6.1
copy p "#312844"
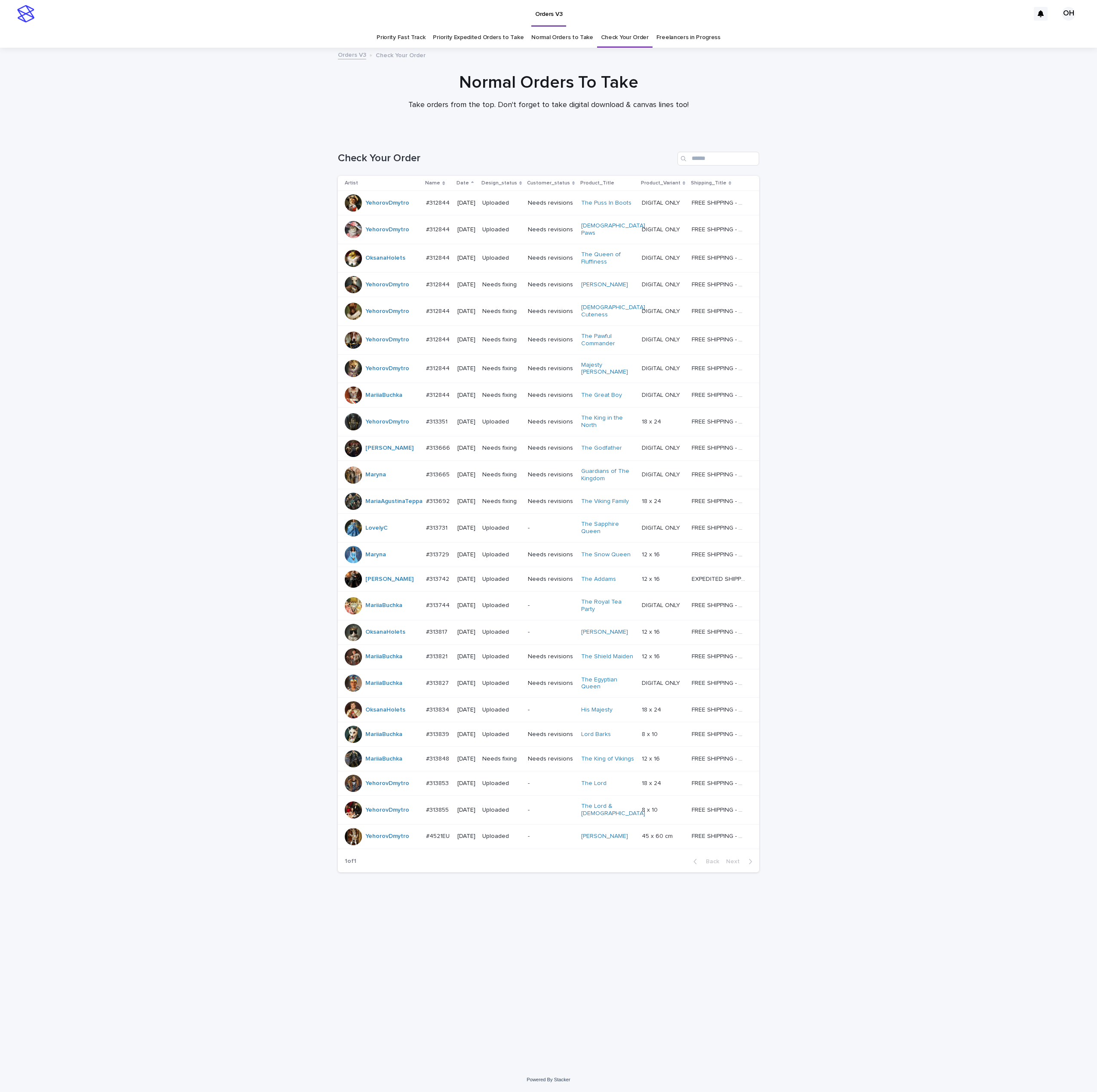
click at [449, 261] on p "#312844" at bounding box center [439, 257] width 26 height 9
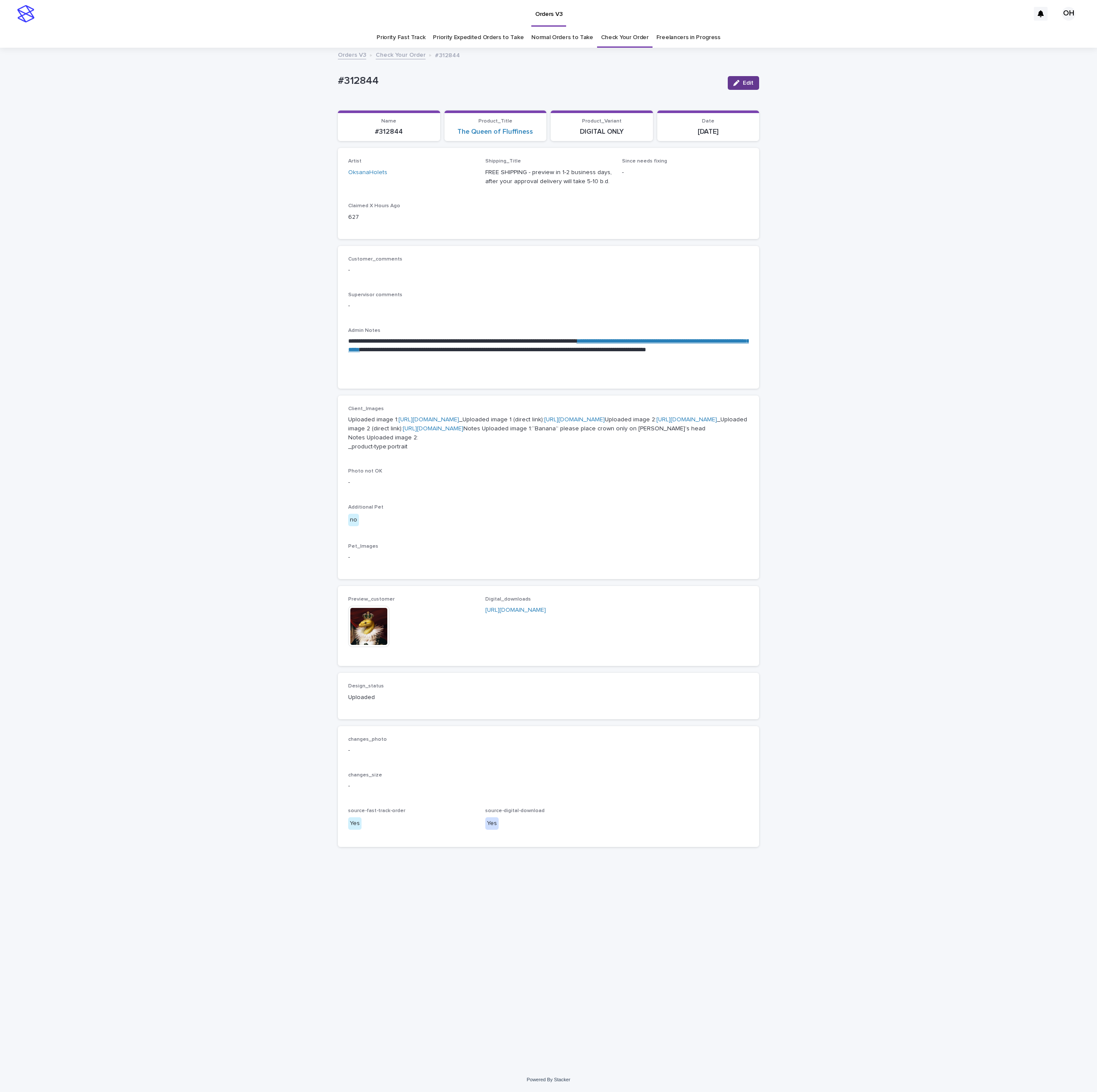
drag, startPoint x: 759, startPoint y: 76, endPoint x: 755, endPoint y: 89, distance: 13.6
click at [759, 75] on div "Edit" at bounding box center [742, 83] width 35 height 34
click at [754, 85] on button "Edit" at bounding box center [743, 83] width 32 height 14
click at [392, 619] on div at bounding box center [390, 614] width 10 height 10
click at [384, 628] on button "Add" at bounding box center [369, 621] width 41 height 14
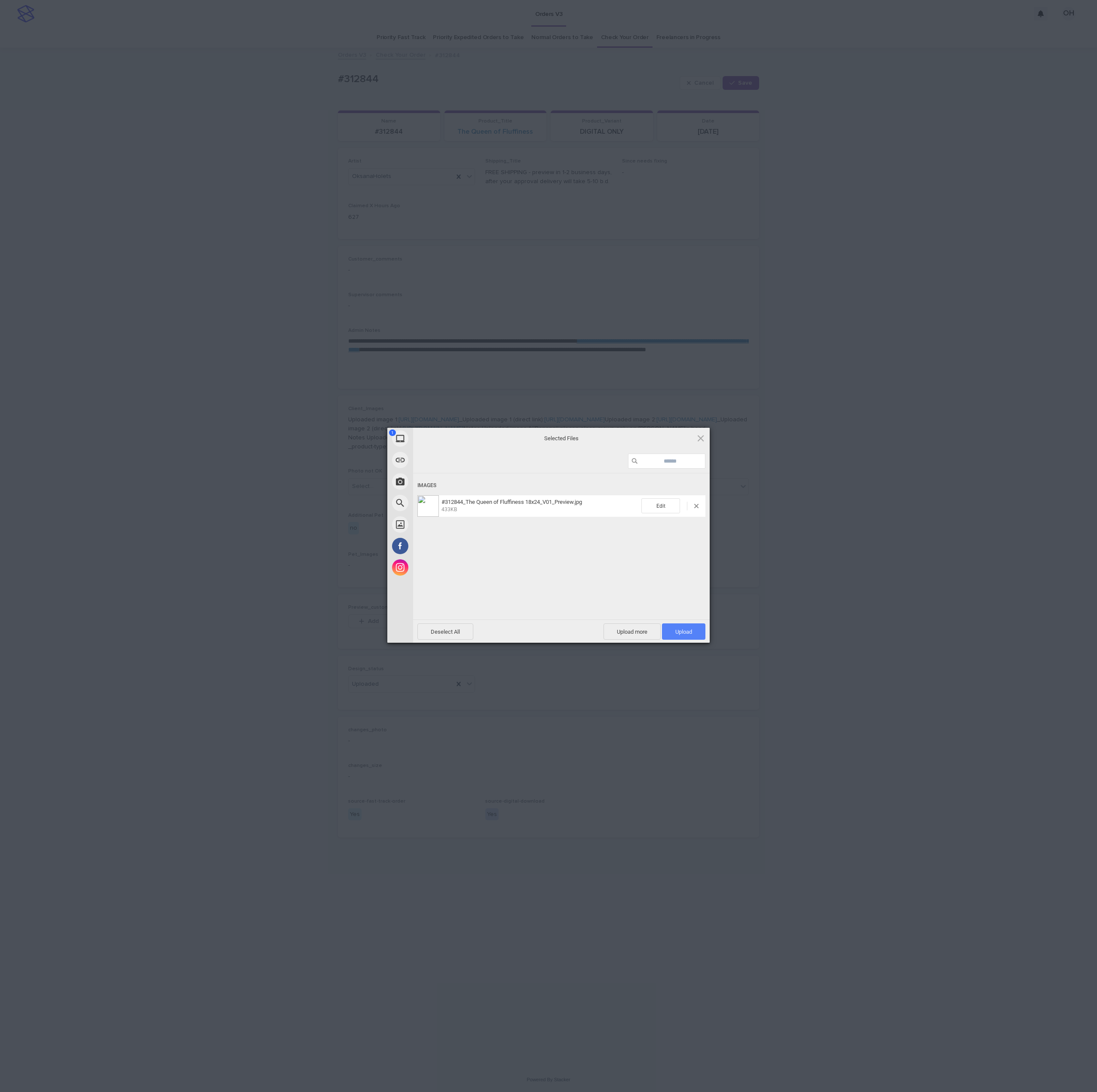
click at [679, 629] on span "Upload 1" at bounding box center [683, 632] width 17 height 7
click at [854, 535] on div "My Device Link (URL) Take Photo Web Search Unsplash Facebook Instagram Uploaded…" at bounding box center [548, 546] width 1097 height 1092
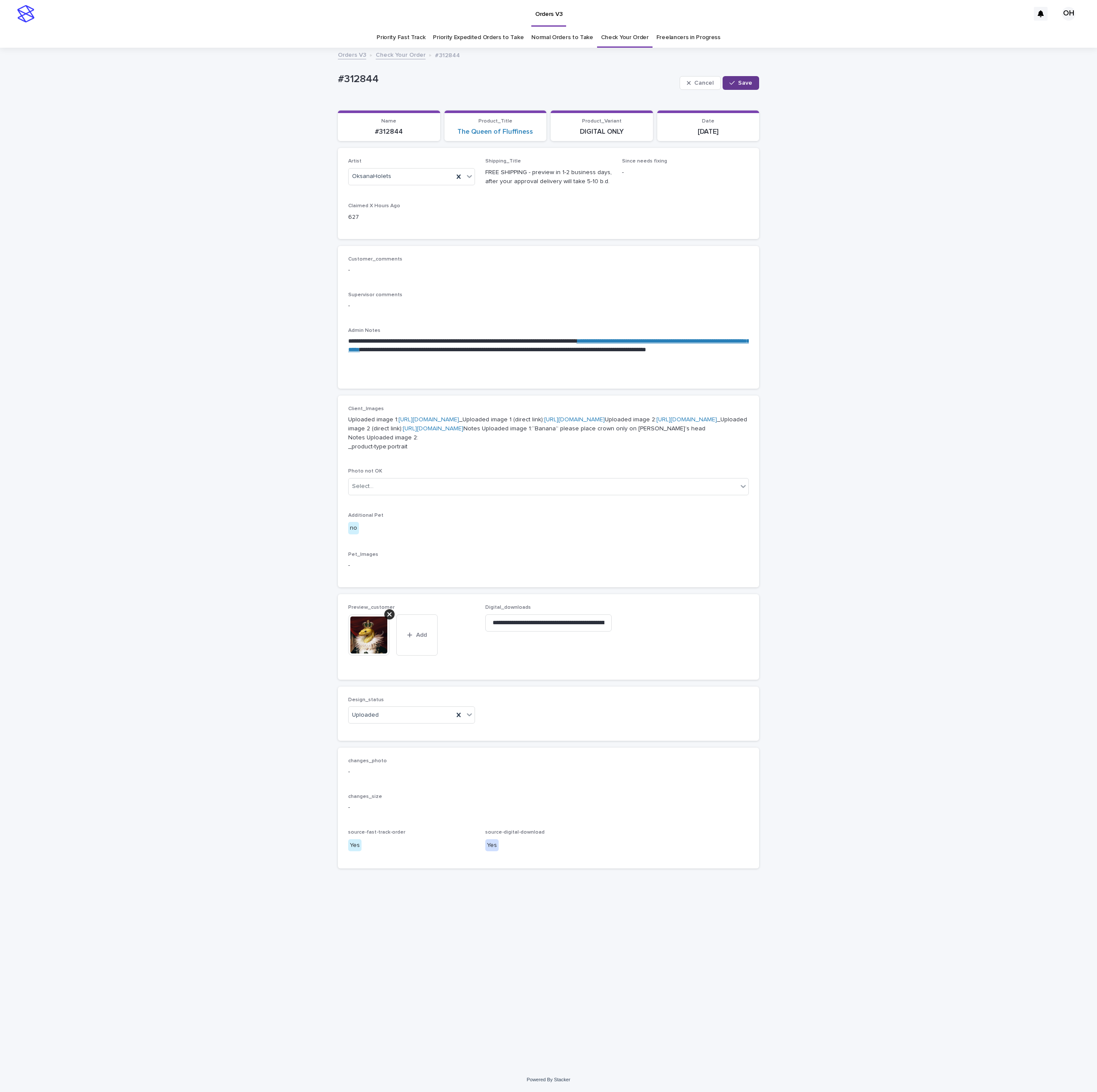
click at [743, 84] on span "Save" at bounding box center [745, 83] width 15 height 6
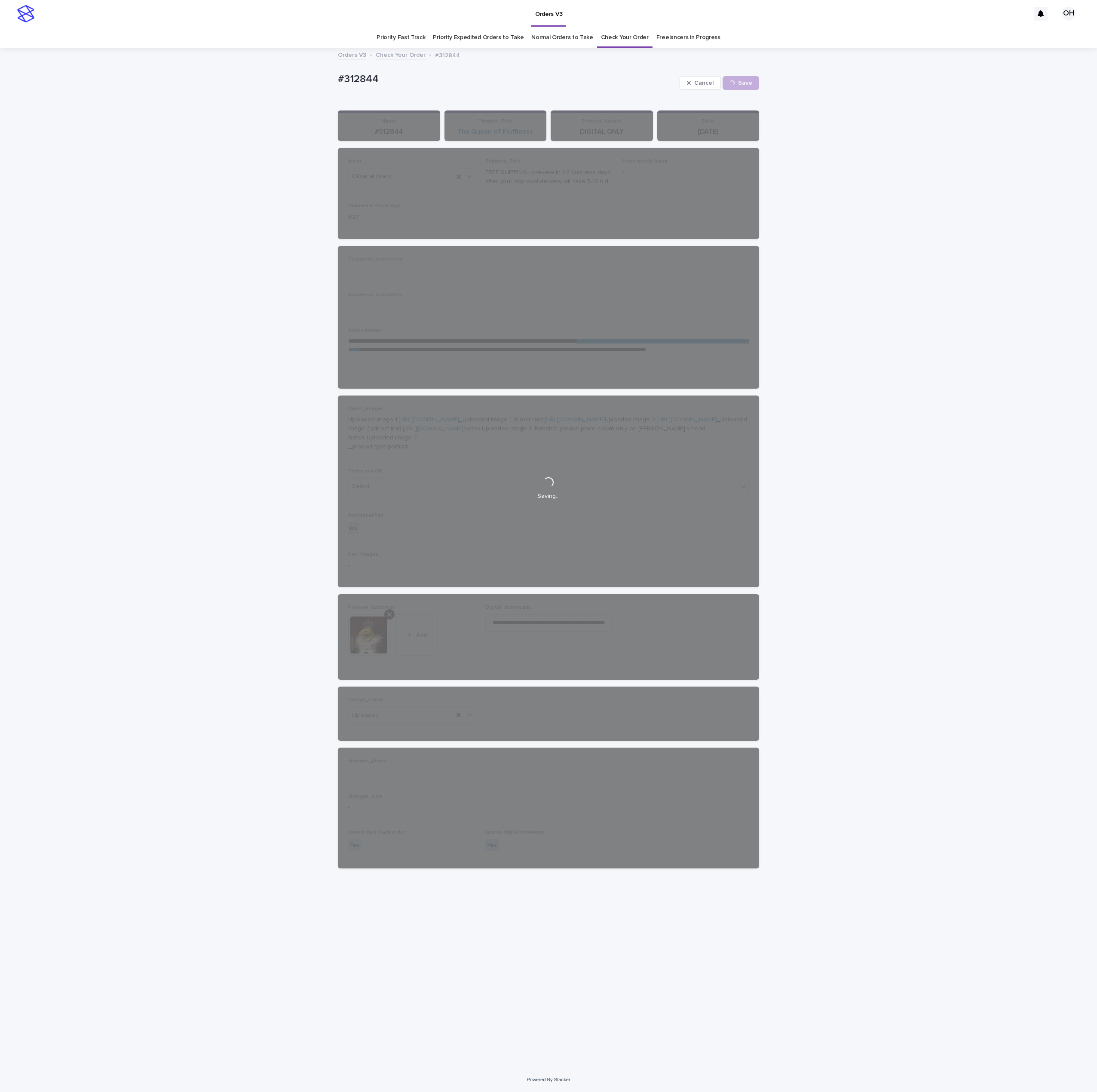
click at [954, 96] on div "**********" at bounding box center [548, 558] width 1097 height 1019
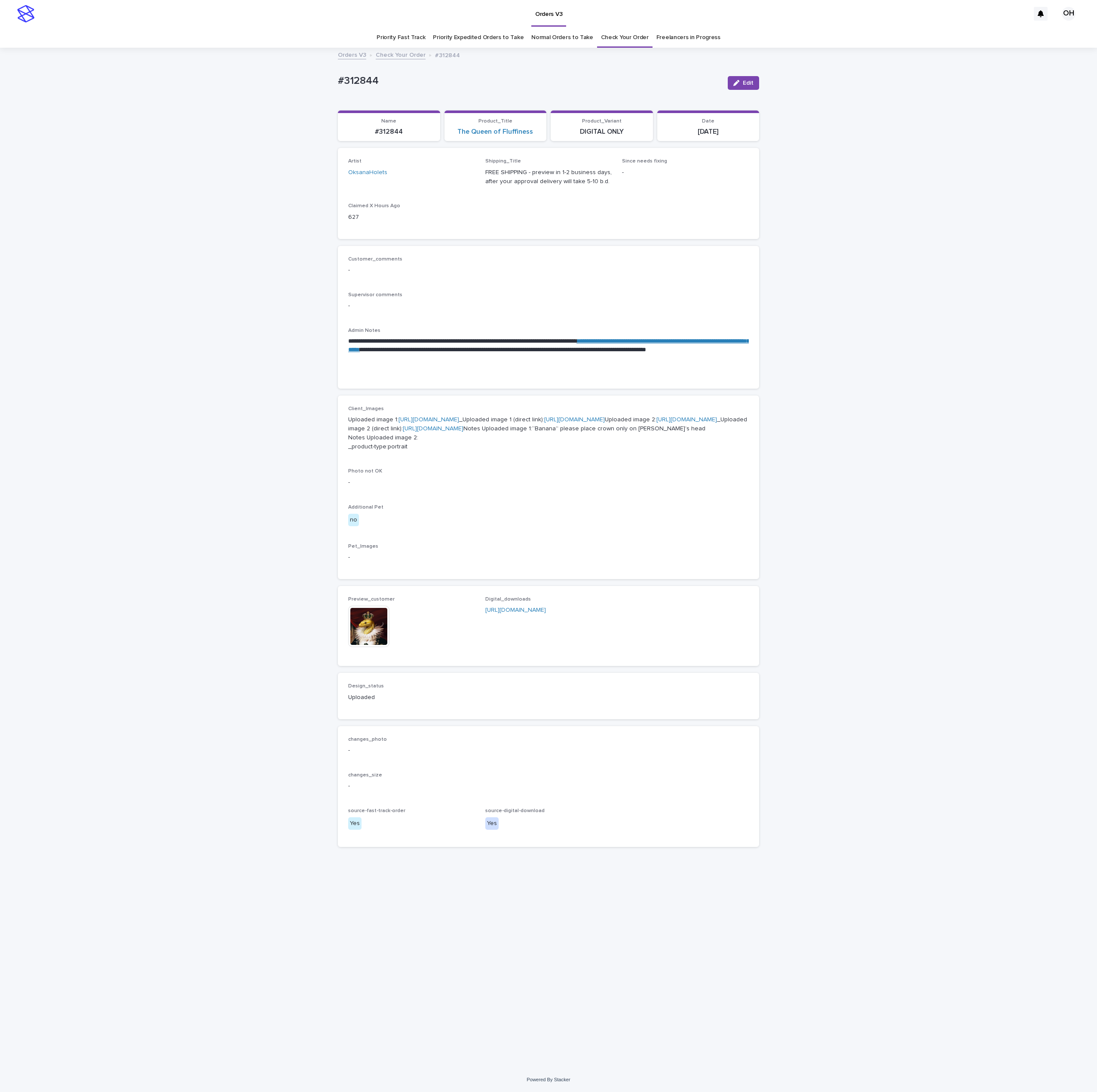
click at [373, 647] on img at bounding box center [369, 626] width 41 height 41
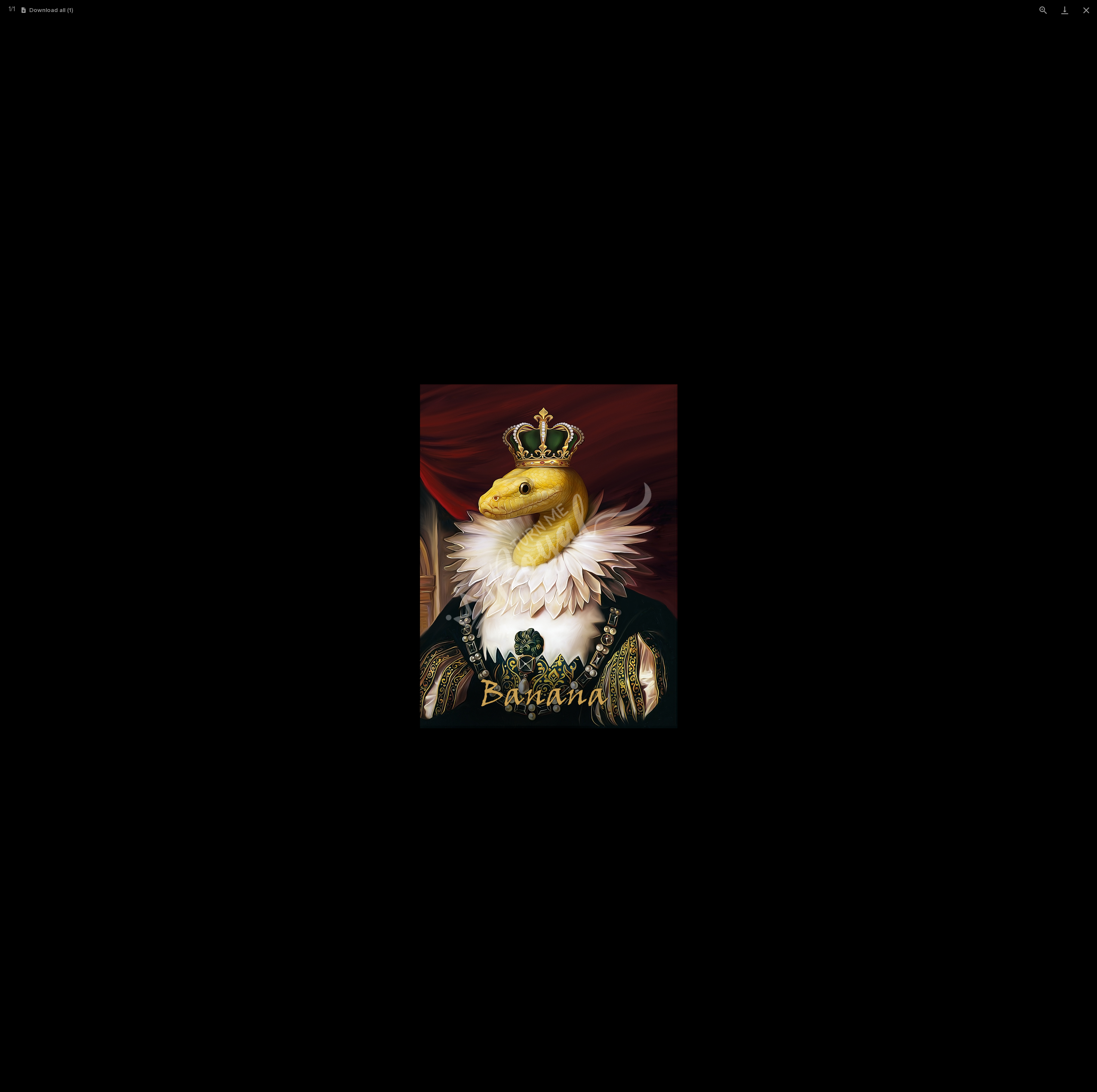
click at [1053, 485] on picture at bounding box center [548, 556] width 1097 height 1071
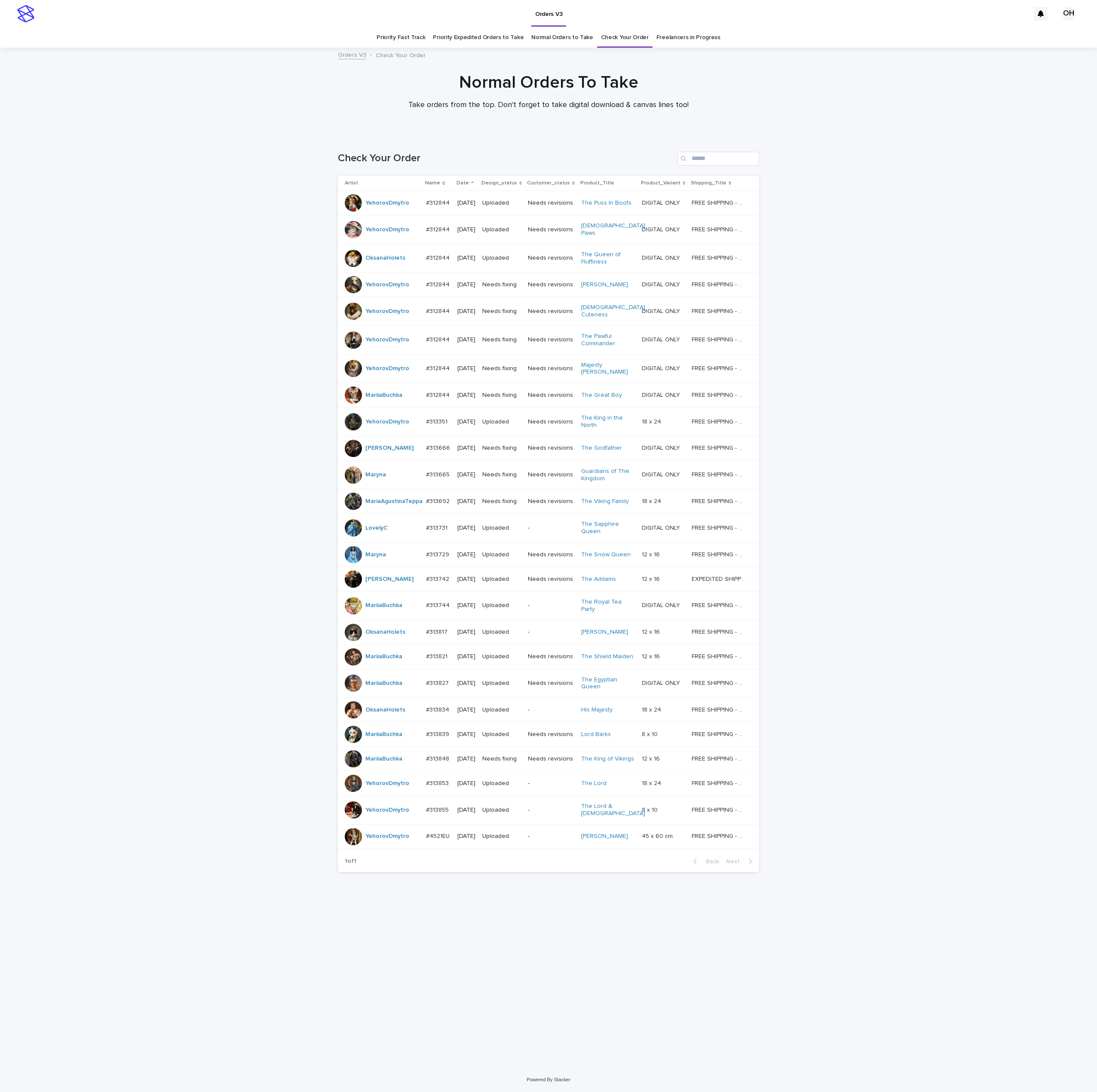
click at [338, 238] on td "YehorovDmytro" at bounding box center [379, 230] width 85 height 29
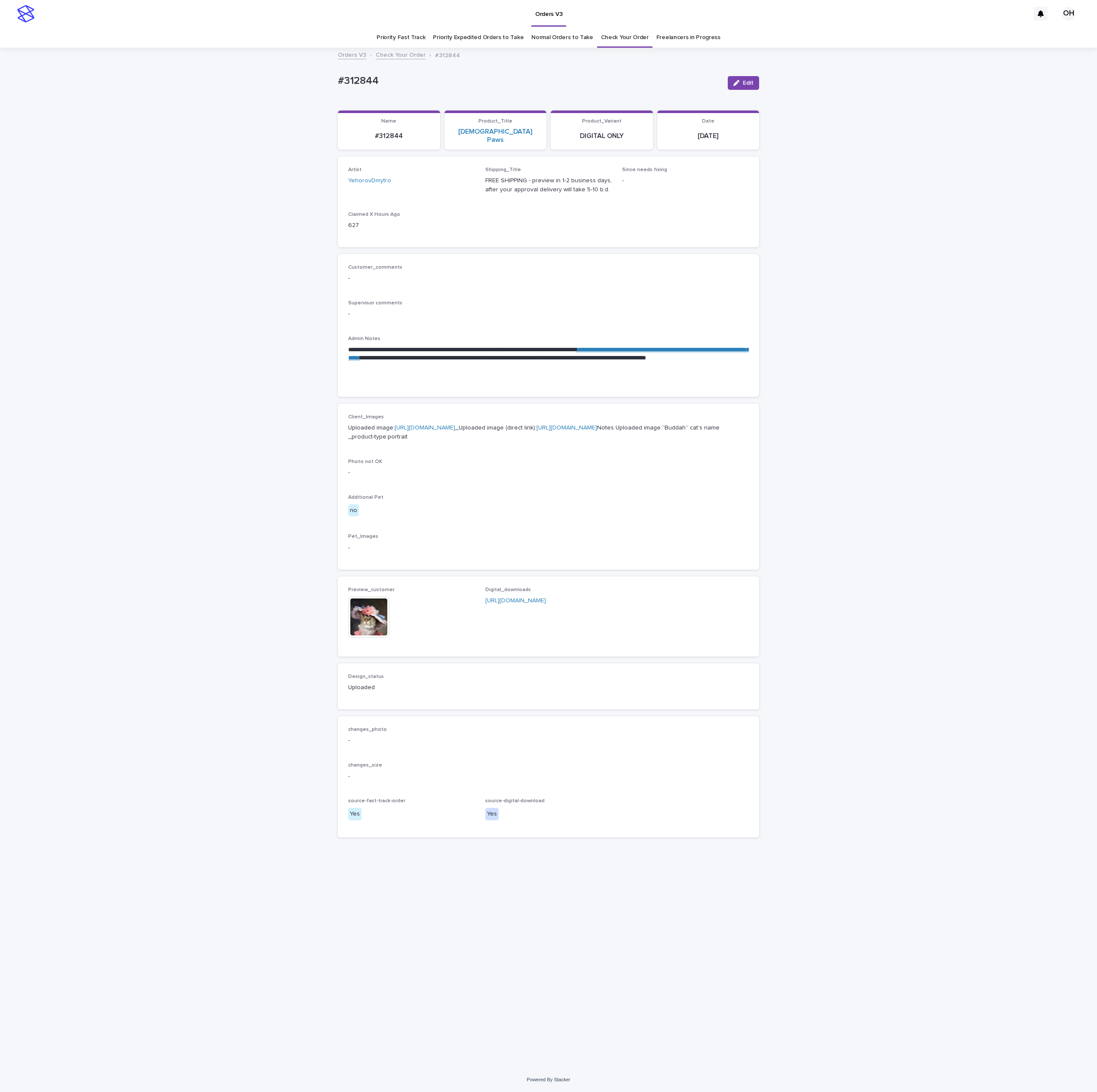
click at [371, 637] on img at bounding box center [369, 617] width 41 height 41
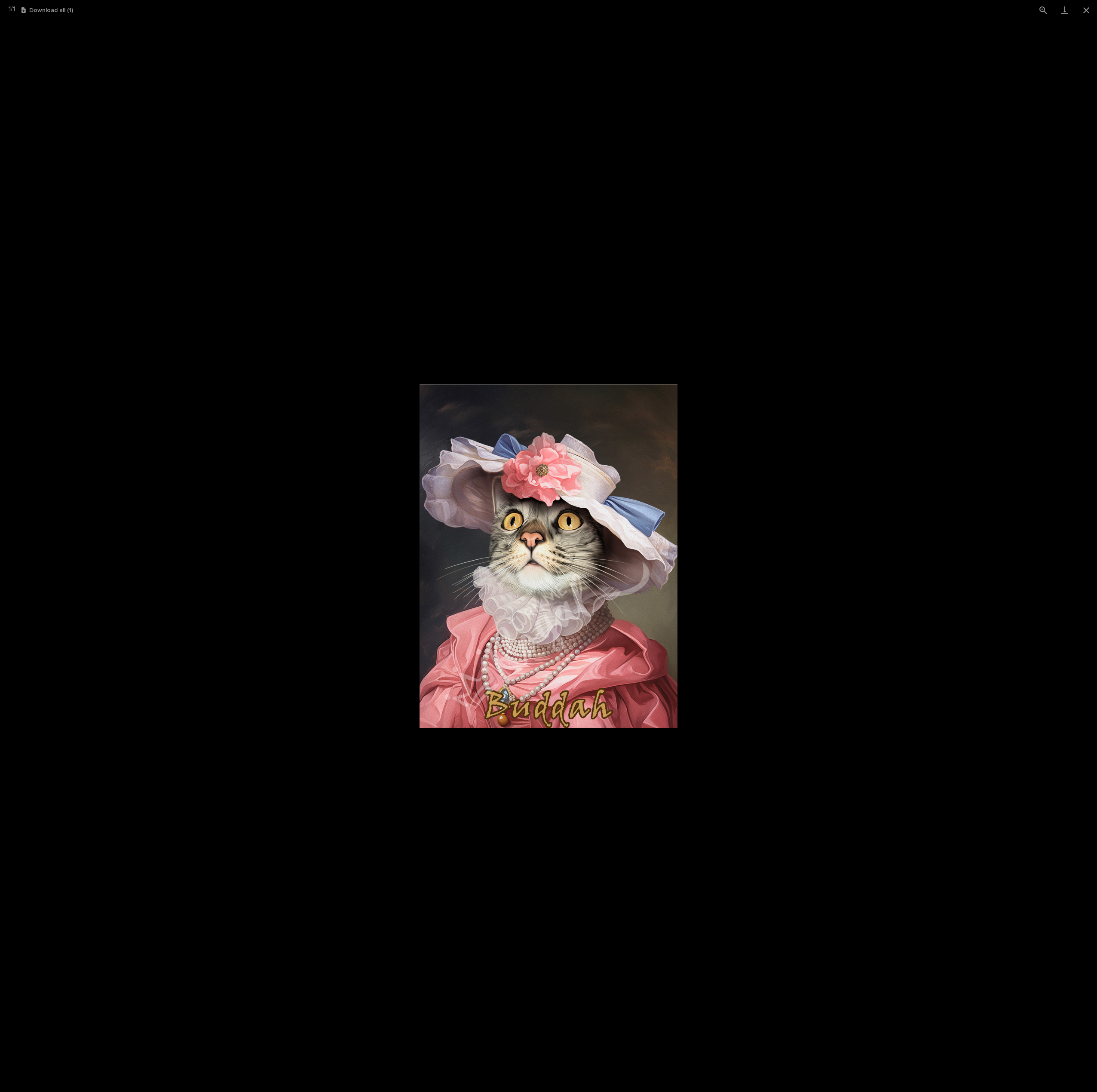
click at [924, 624] on picture at bounding box center [548, 556] width 1097 height 1071
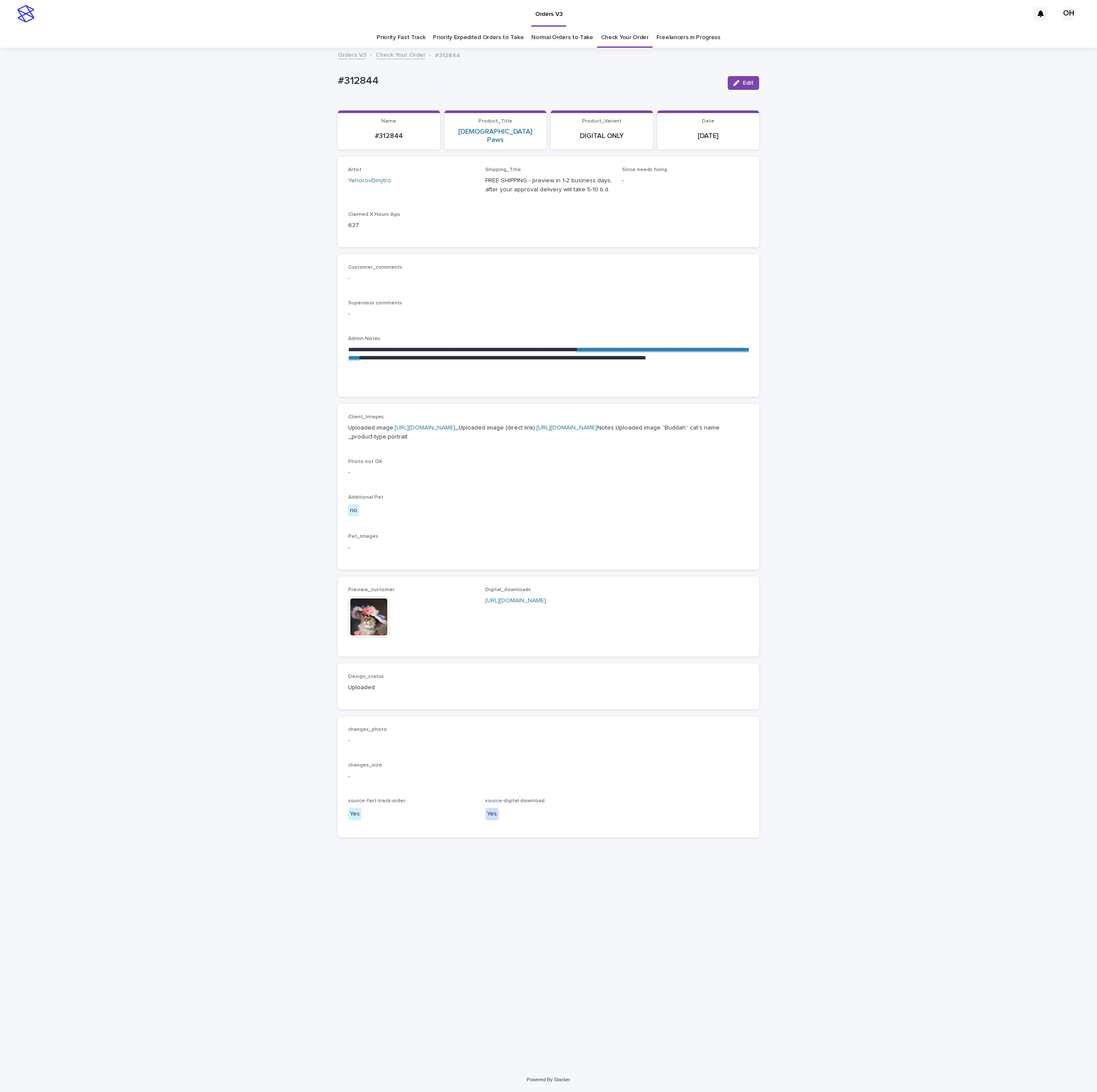
click at [377, 637] on img at bounding box center [369, 617] width 41 height 41
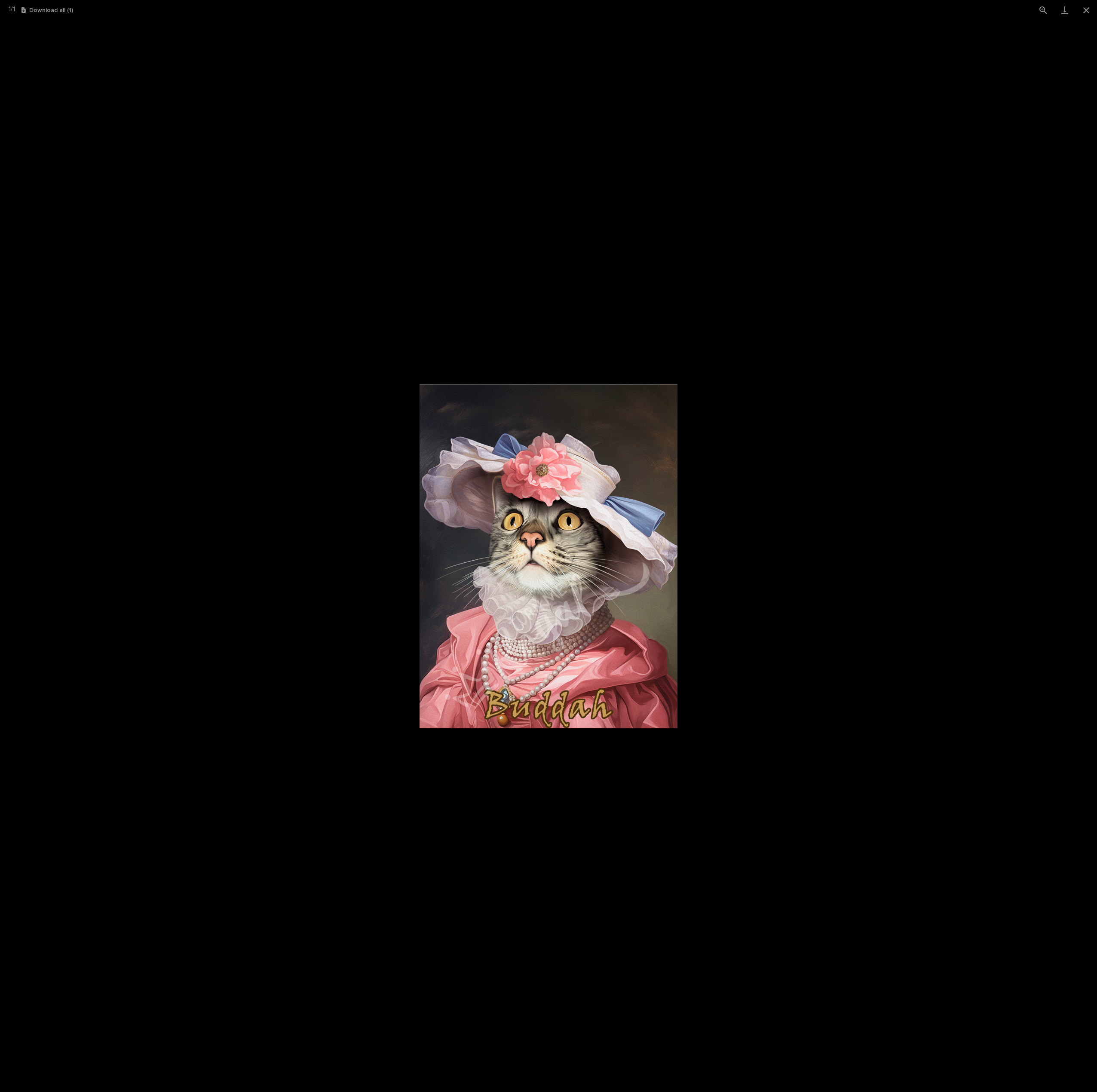
click at [991, 554] on picture at bounding box center [548, 556] width 1097 height 1071
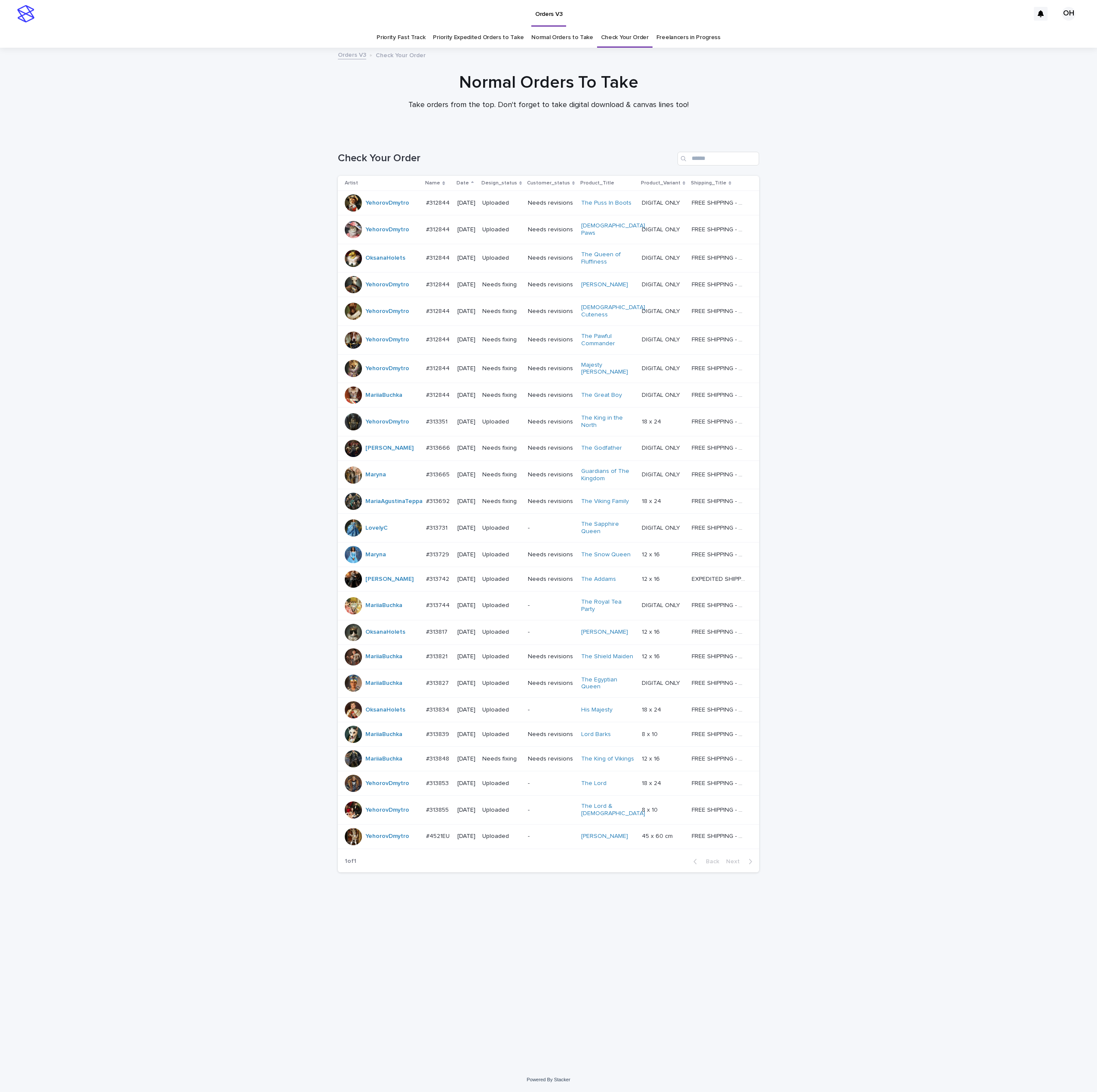
click at [439, 206] on p "#312844" at bounding box center [439, 202] width 26 height 9
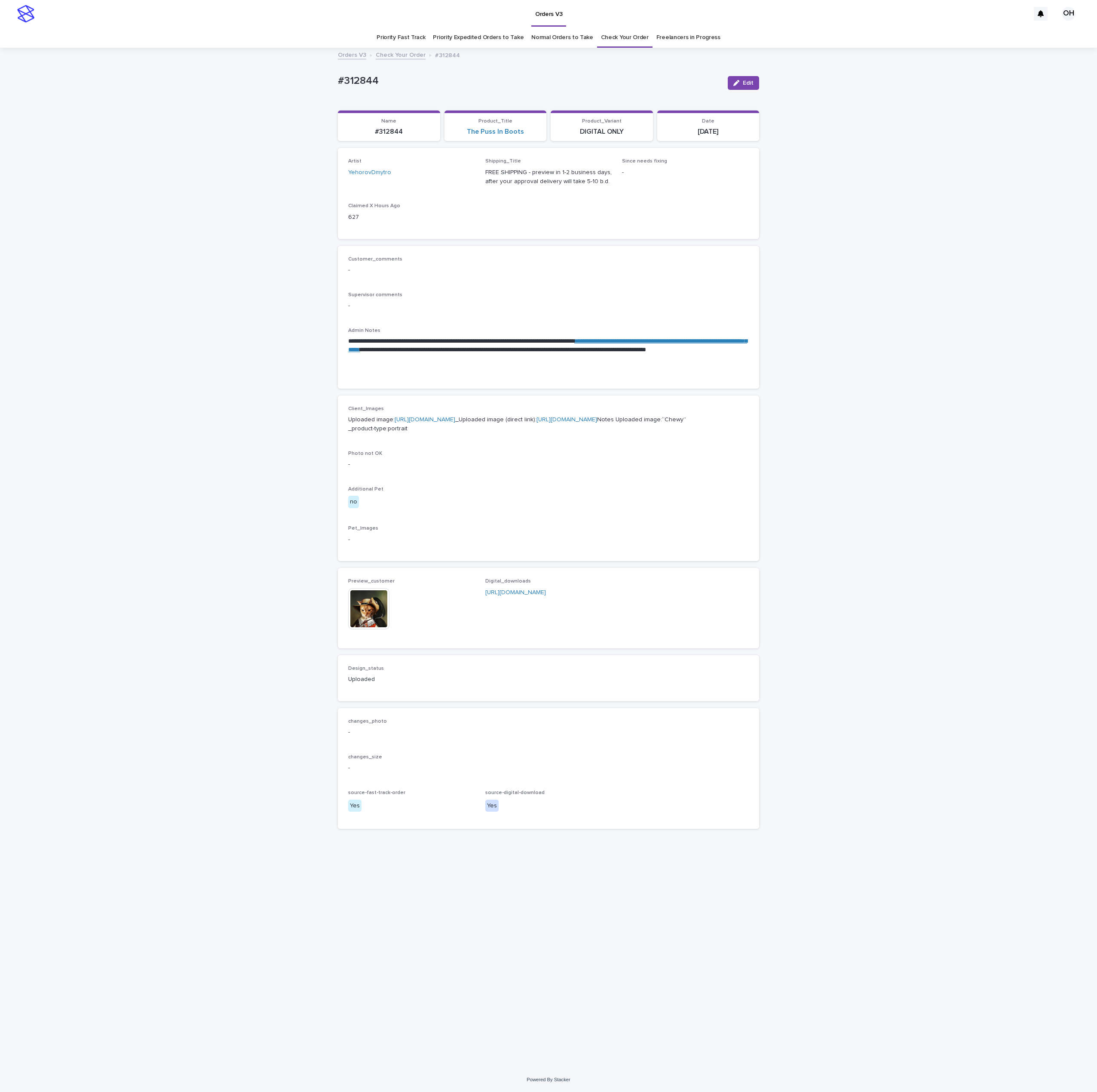
click at [375, 630] on img at bounding box center [369, 608] width 41 height 41
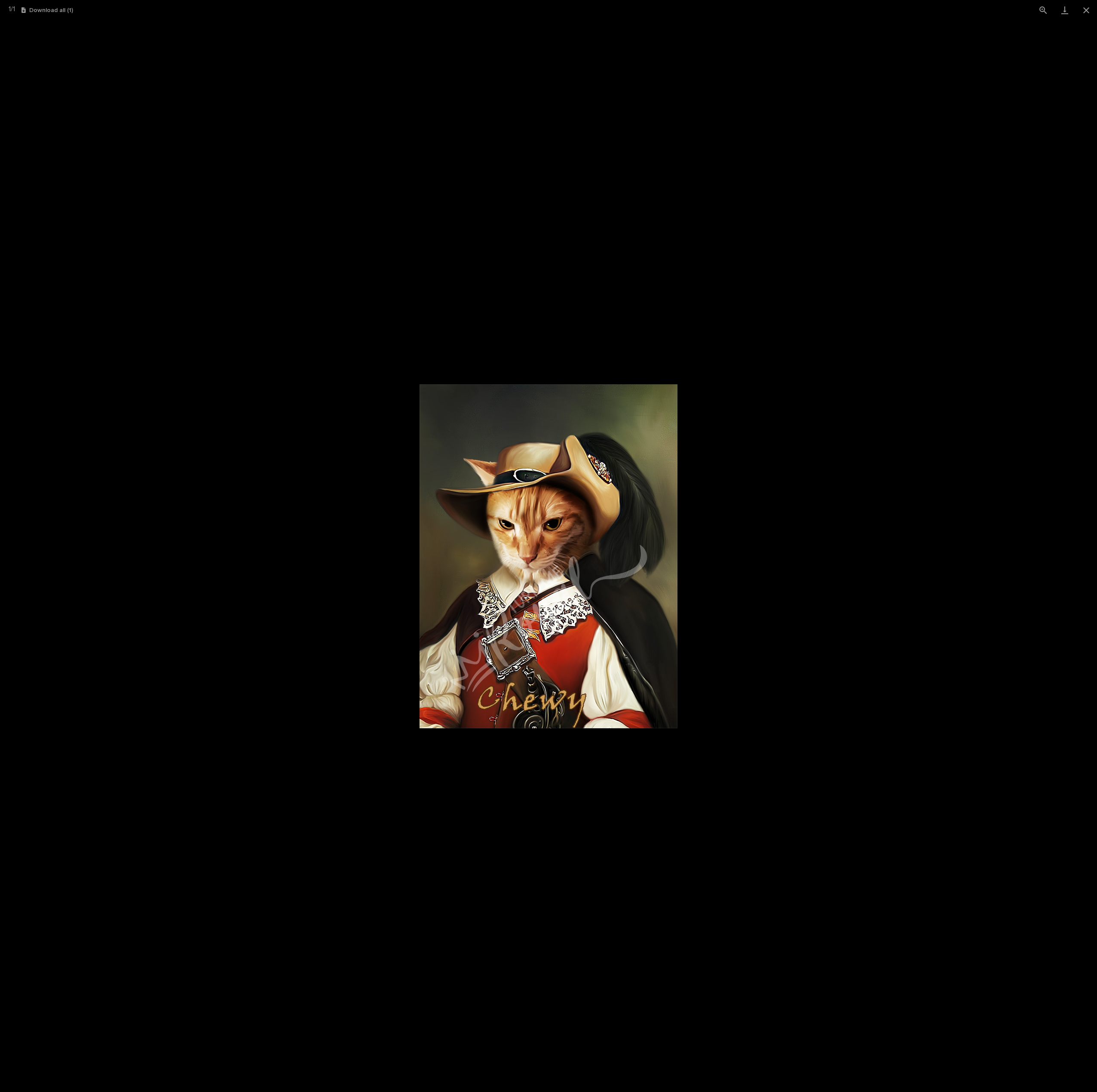
click at [1049, 552] on picture at bounding box center [548, 556] width 1097 height 1071
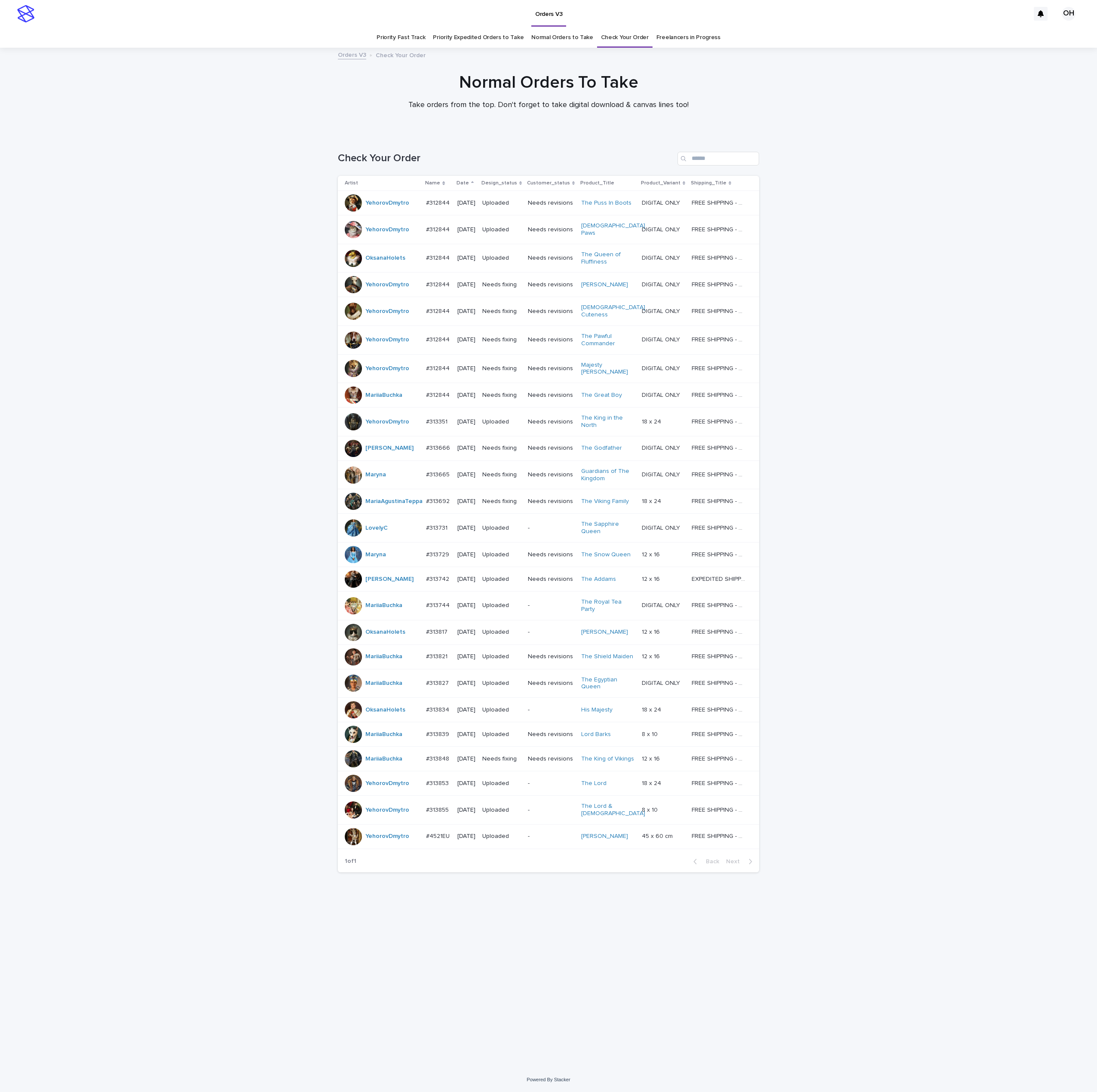
click at [441, 207] on p "#312844" at bounding box center [439, 202] width 26 height 9
click at [439, 289] on p "#312844" at bounding box center [439, 284] width 26 height 9
click at [689, 40] on link "Freelancers in Progress" at bounding box center [688, 38] width 64 height 21
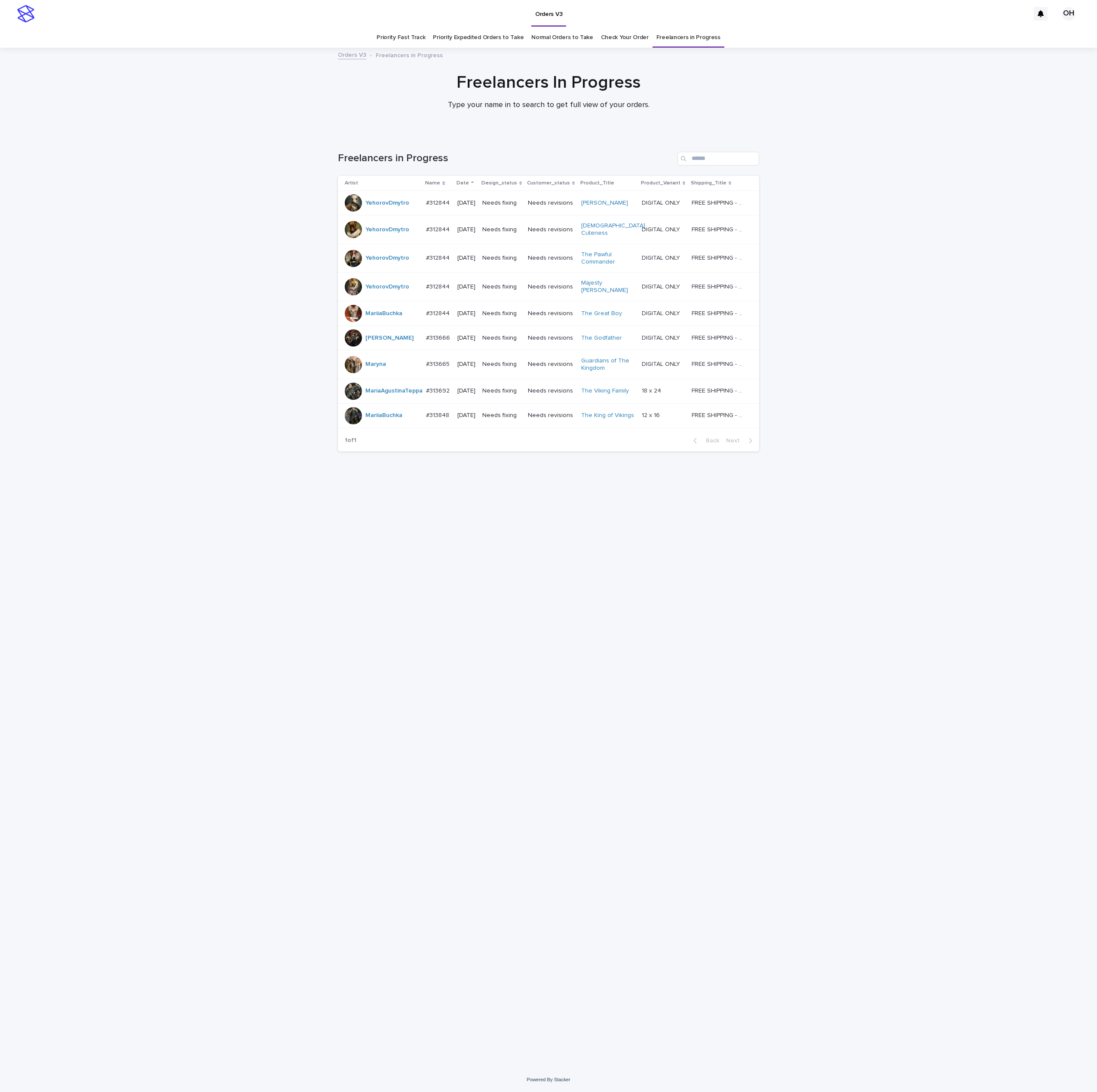
click at [565, 40] on link "Normal Orders to Take" at bounding box center [562, 38] width 62 height 21
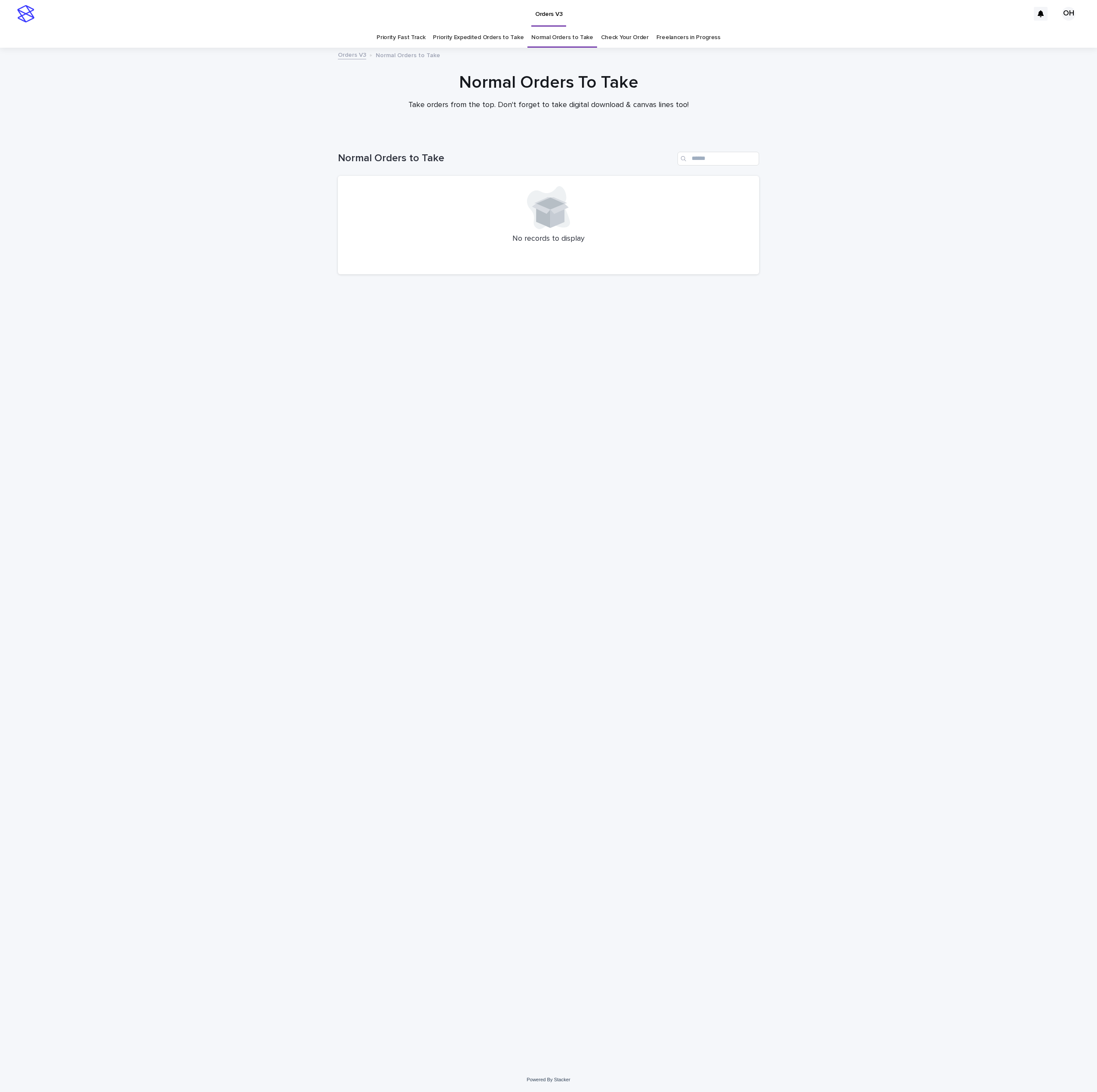
click at [611, 38] on link "Check Your Order" at bounding box center [625, 38] width 48 height 21
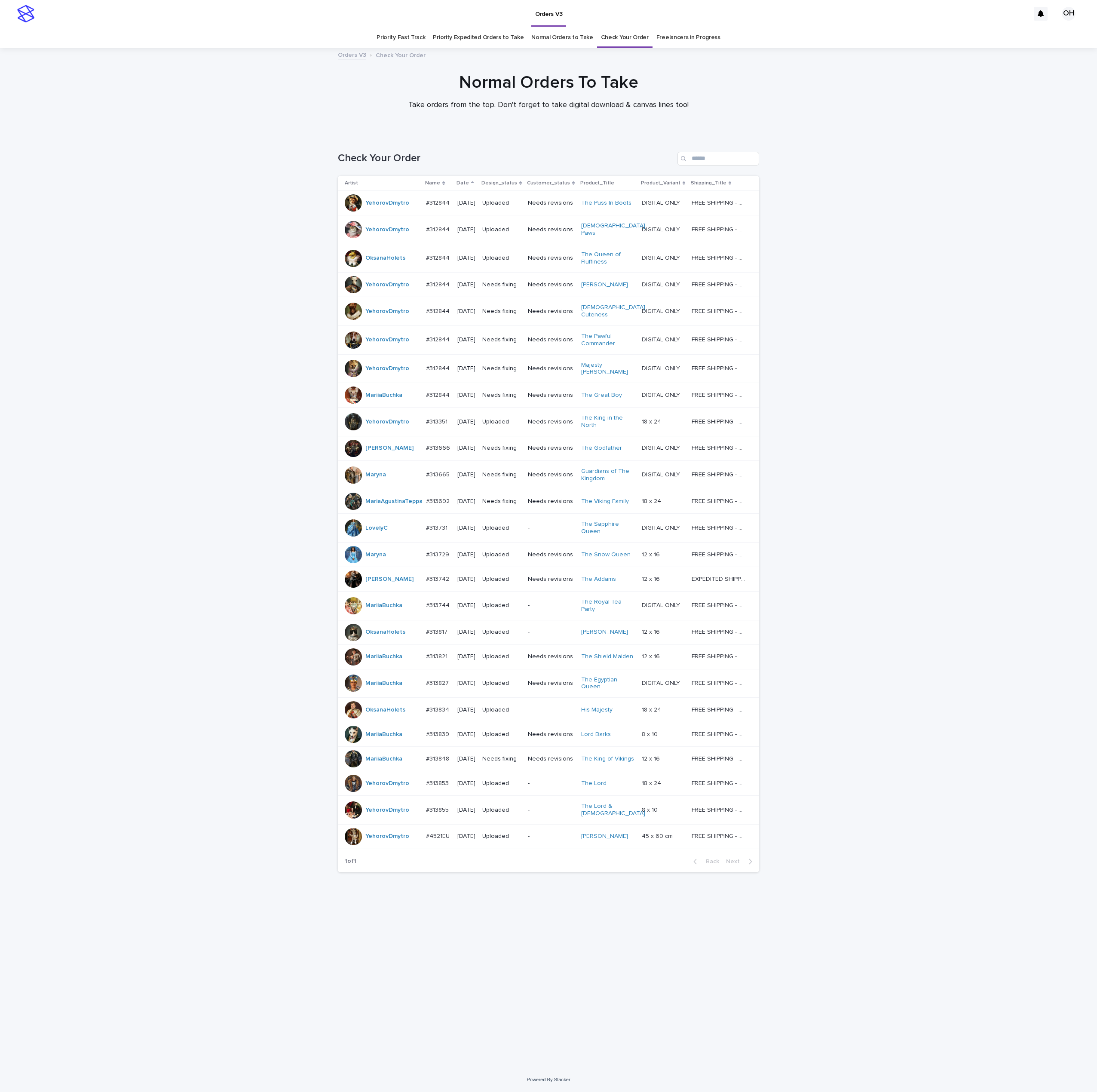
click at [1009, 473] on div "Loading... Saving… Loading... Saving… Check Your Order Artist Name Date Design_…" at bounding box center [548, 601] width 1097 height 933
click at [436, 583] on p "#313742" at bounding box center [438, 578] width 25 height 9
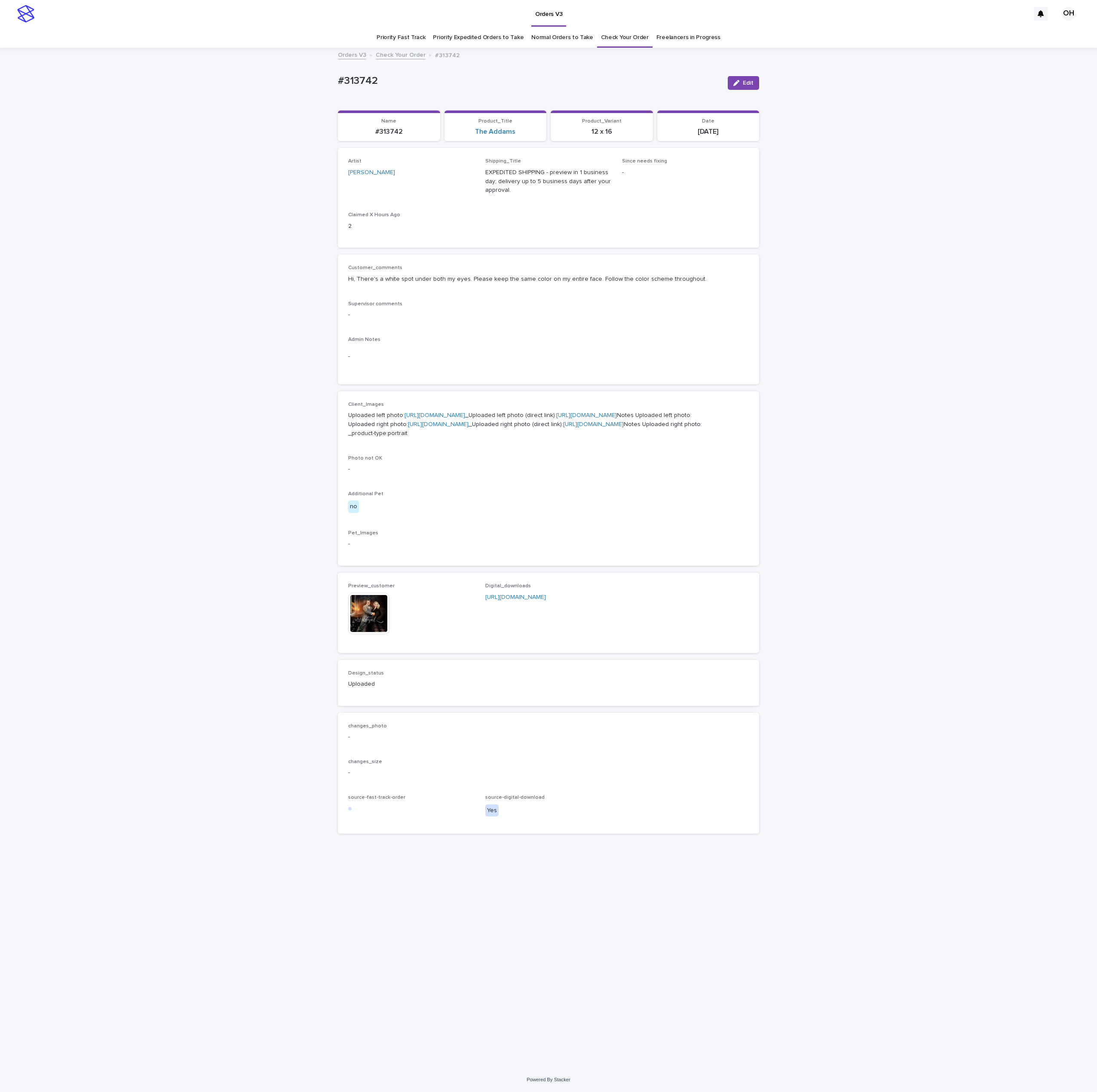
click at [365, 634] on img at bounding box center [369, 614] width 41 height 41
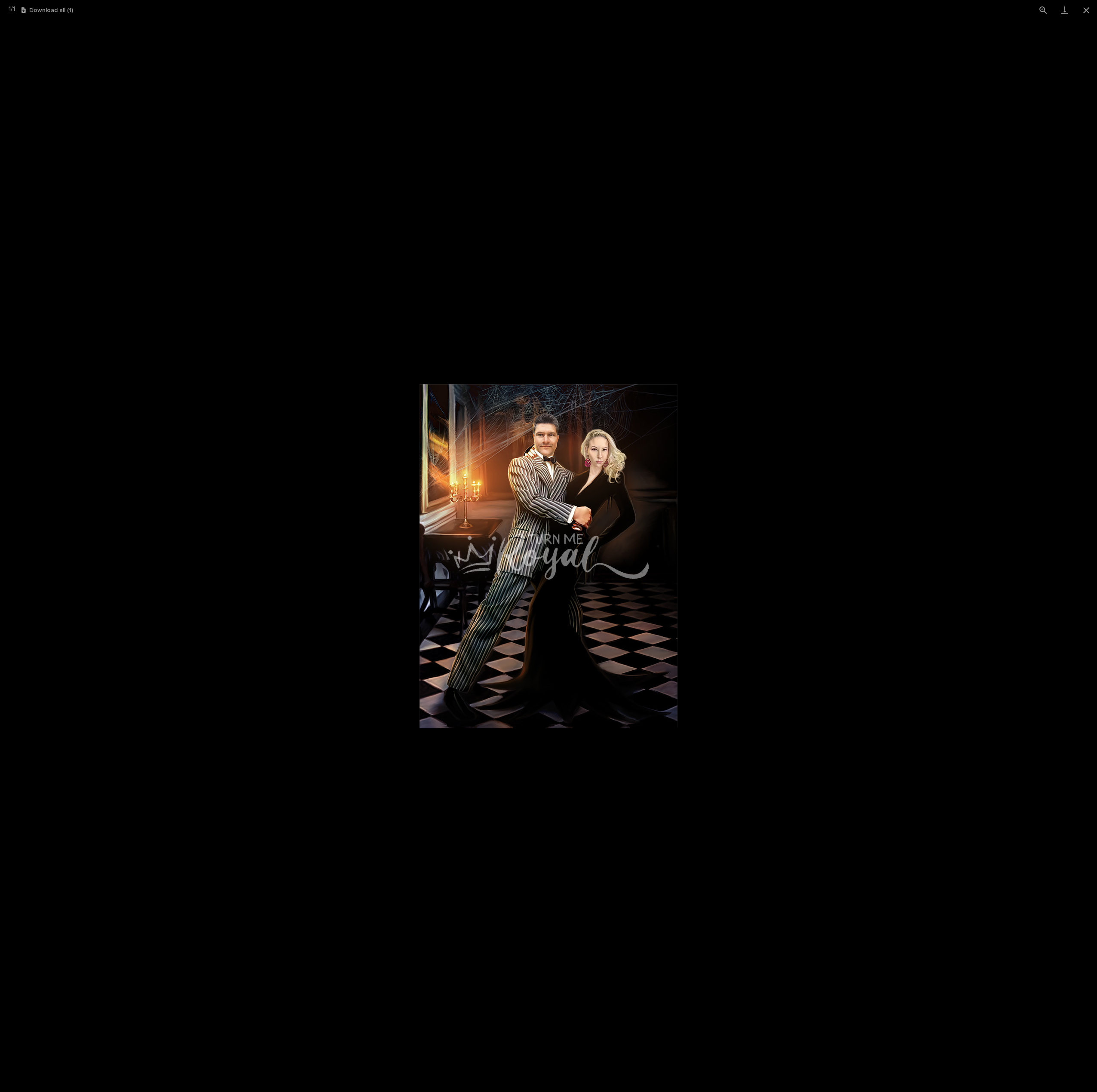
click at [871, 506] on picture at bounding box center [548, 556] width 1097 height 1071
